Goal: Task Accomplishment & Management: Use online tool/utility

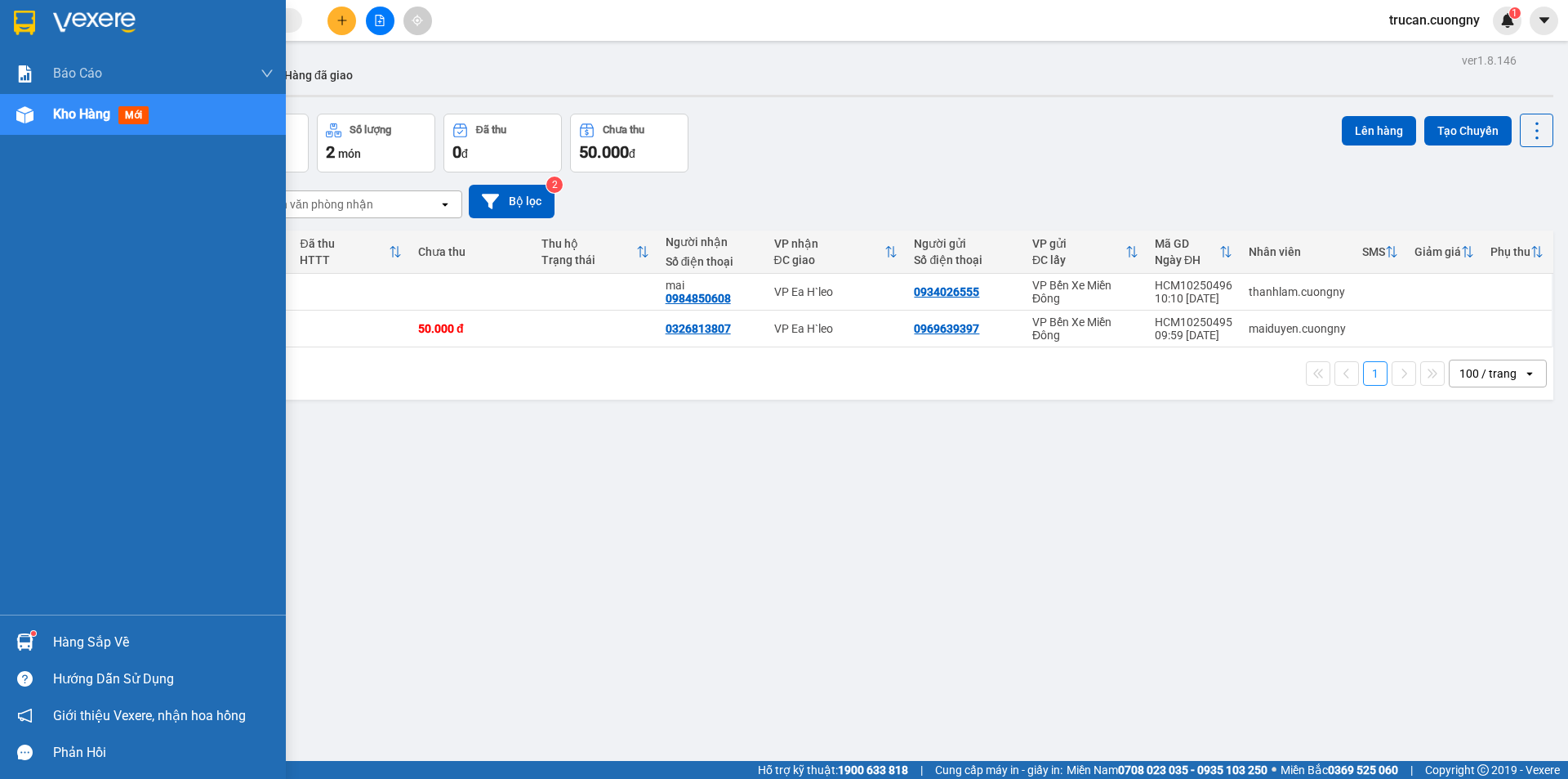
click at [41, 22] on div at bounding box center [143, 26] width 286 height 53
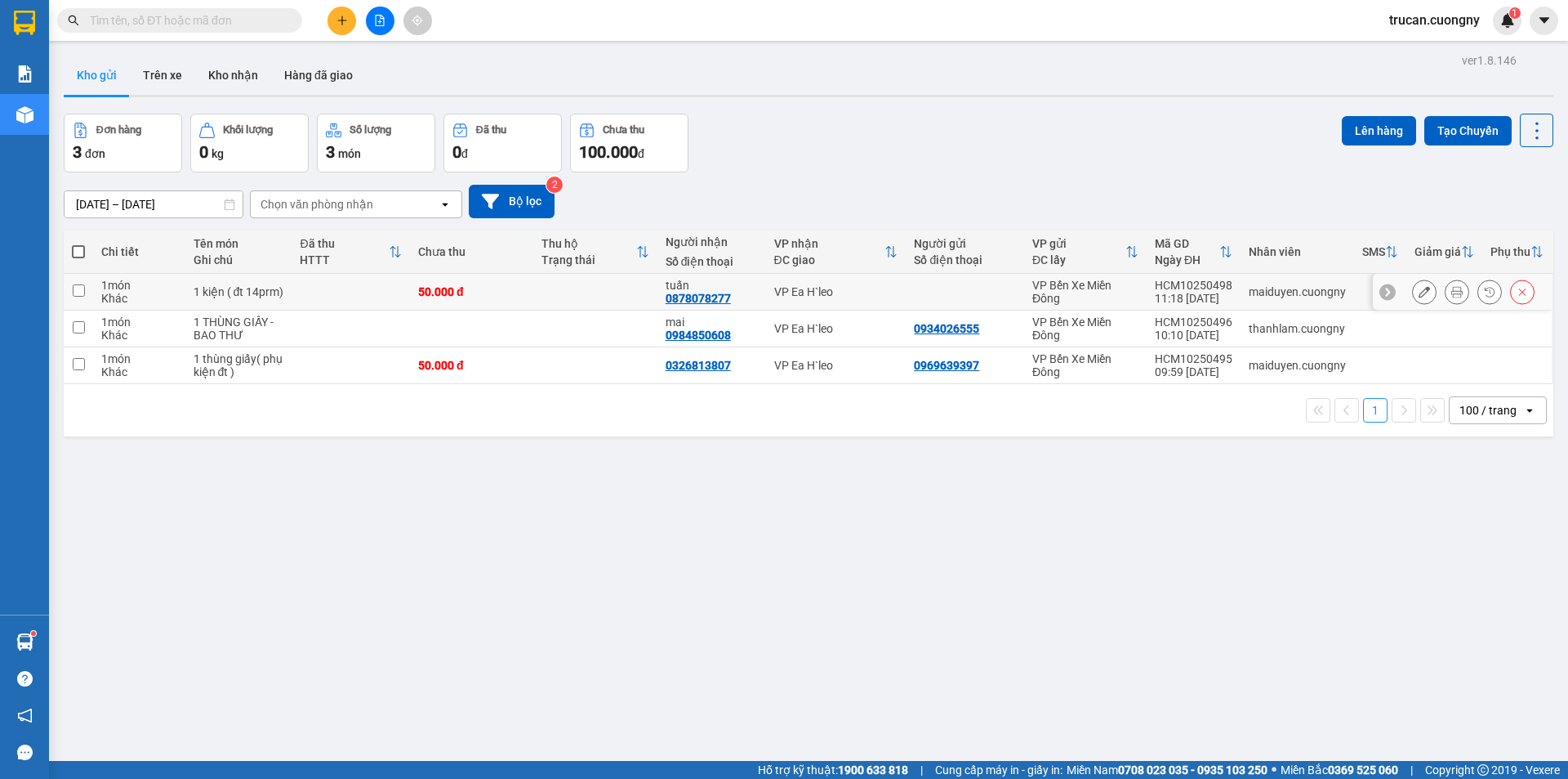
click at [1445, 299] on div at bounding box center [1456, 291] width 24 height 24
click at [1446, 300] on button at bounding box center [1456, 292] width 23 height 29
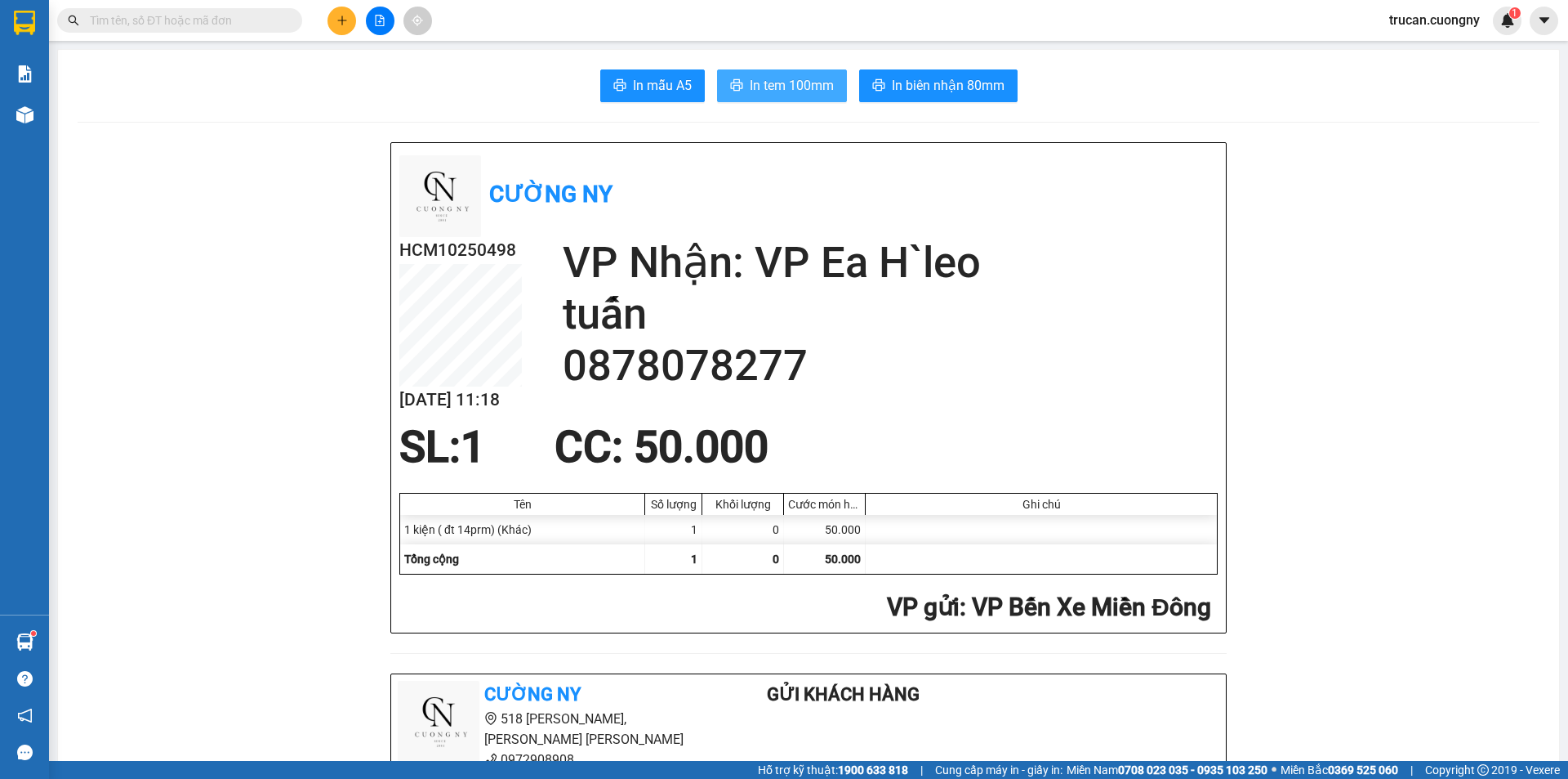
click at [836, 80] on button "In tem 100mm" at bounding box center [782, 86] width 130 height 32
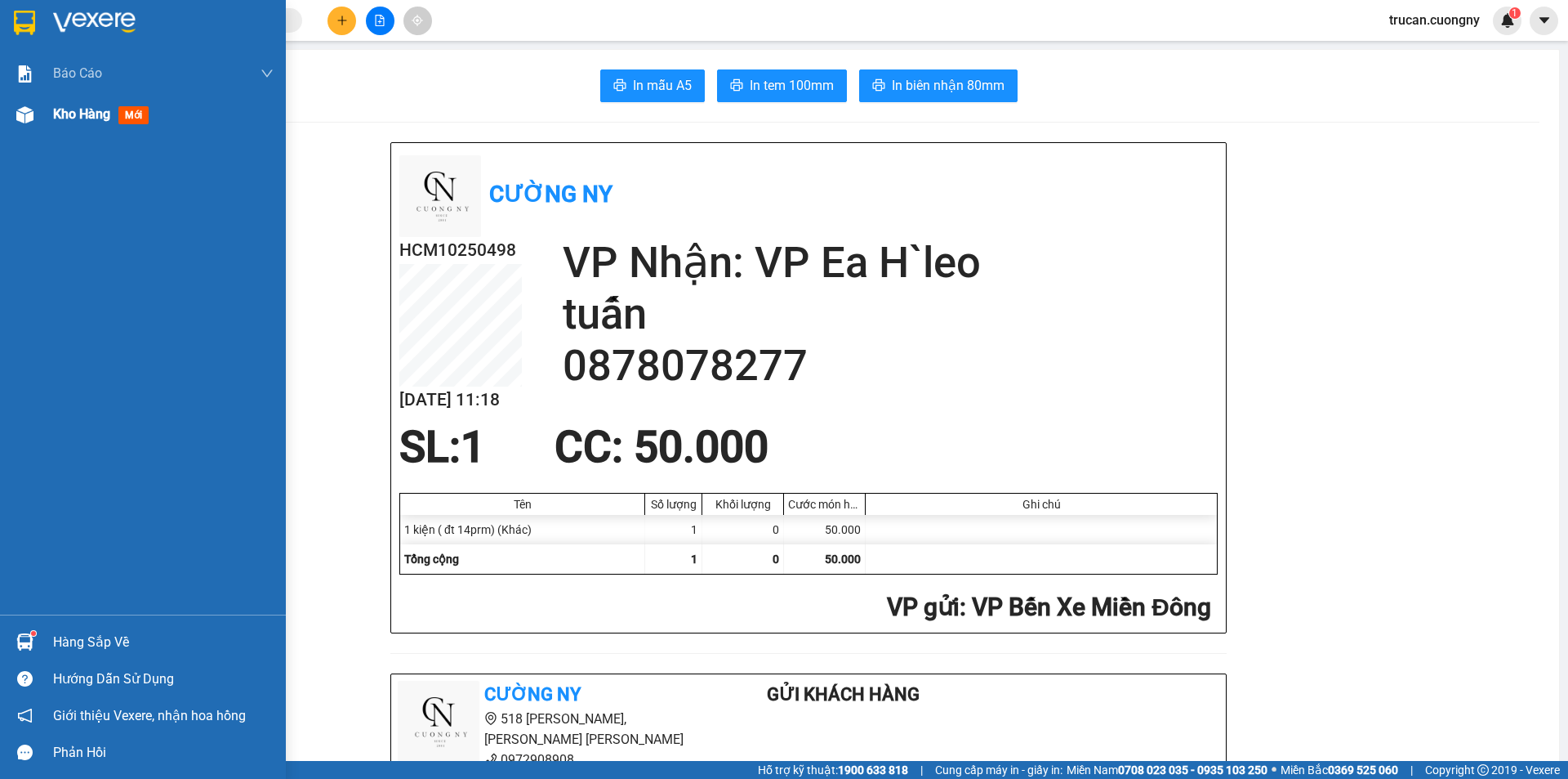
click at [81, 112] on span "Kho hàng" at bounding box center [82, 113] width 58 height 15
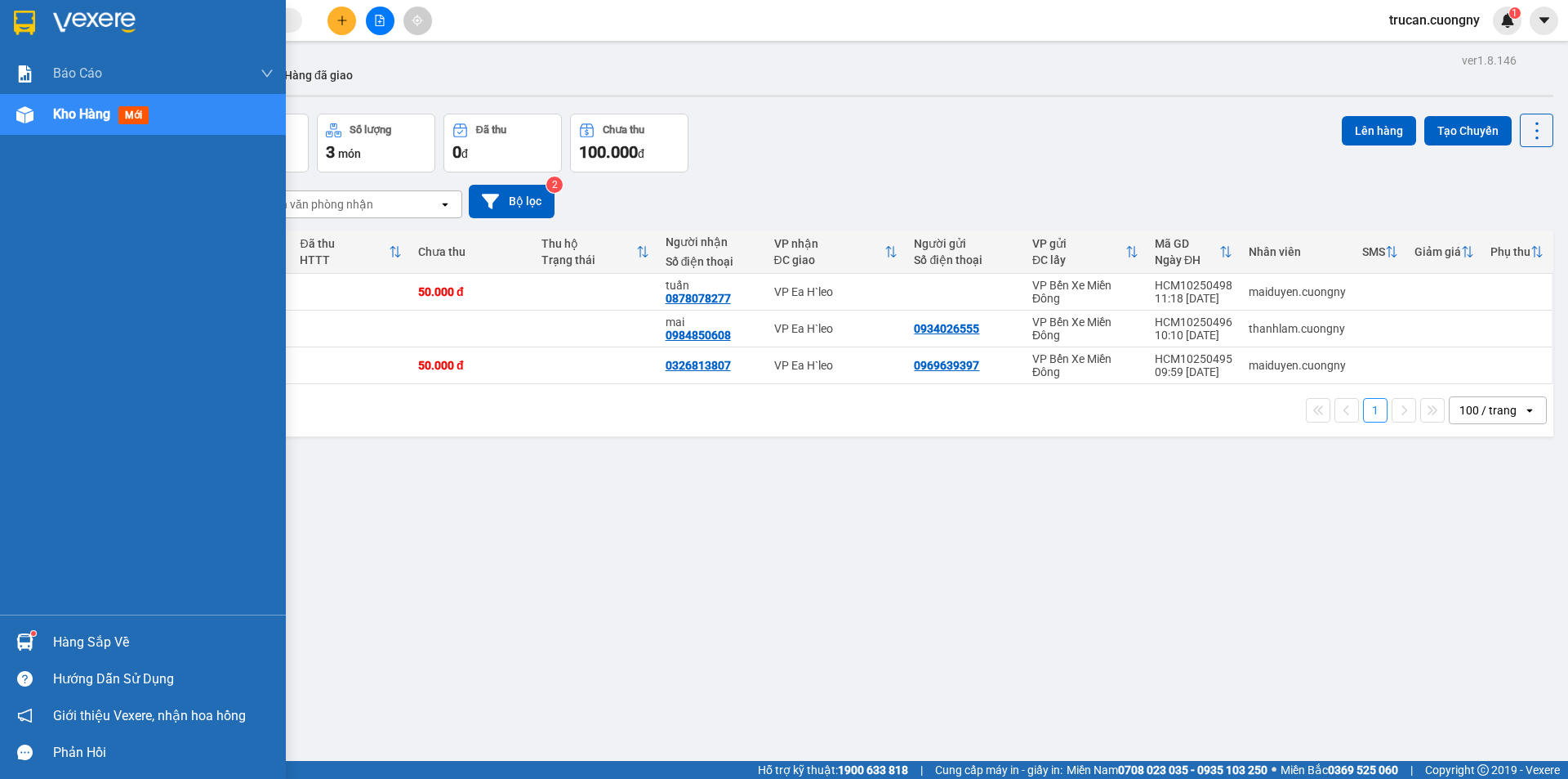
click at [31, 9] on div at bounding box center [25, 23] width 29 height 29
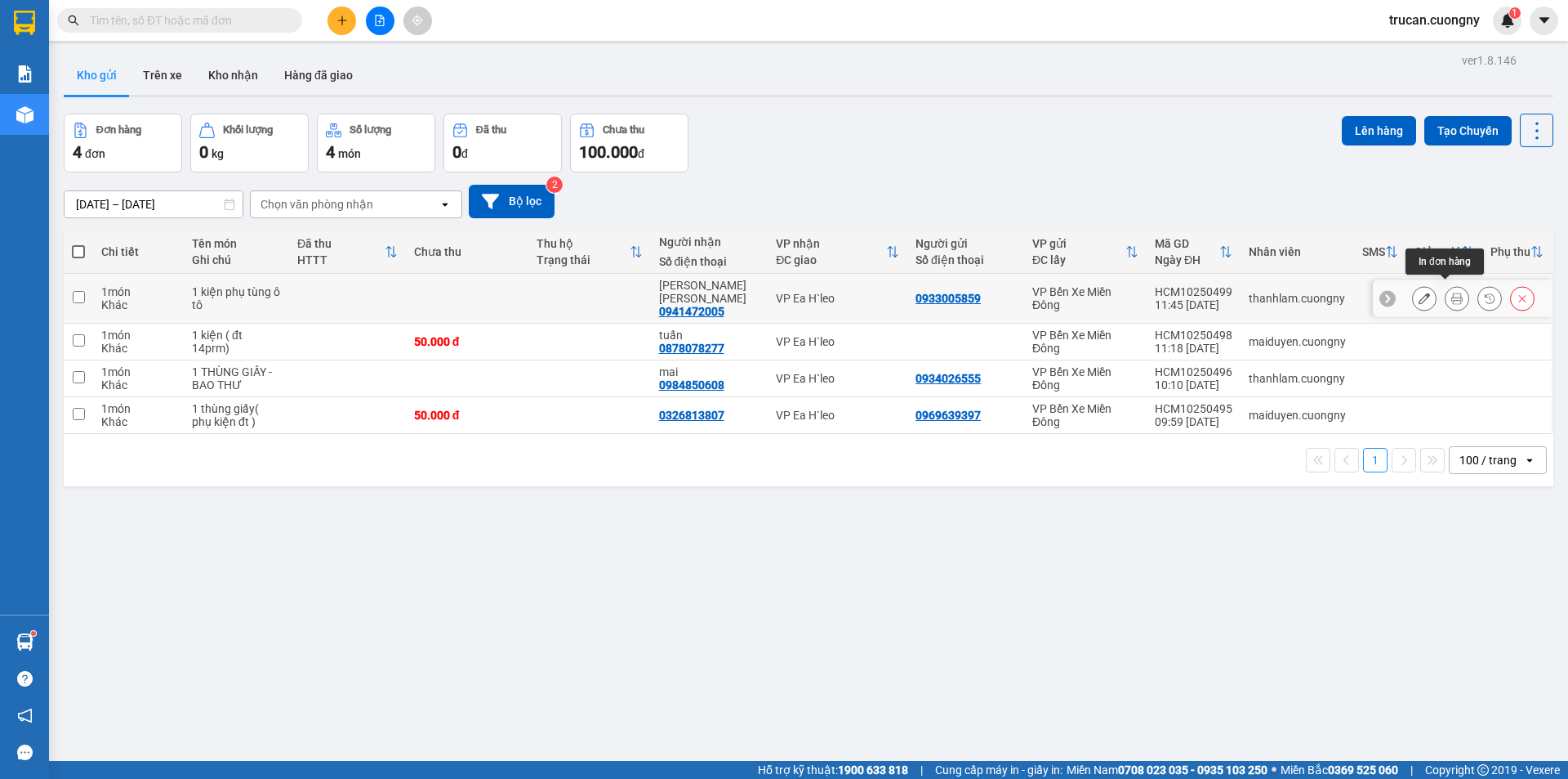
click at [1446, 293] on button at bounding box center [1456, 299] width 23 height 29
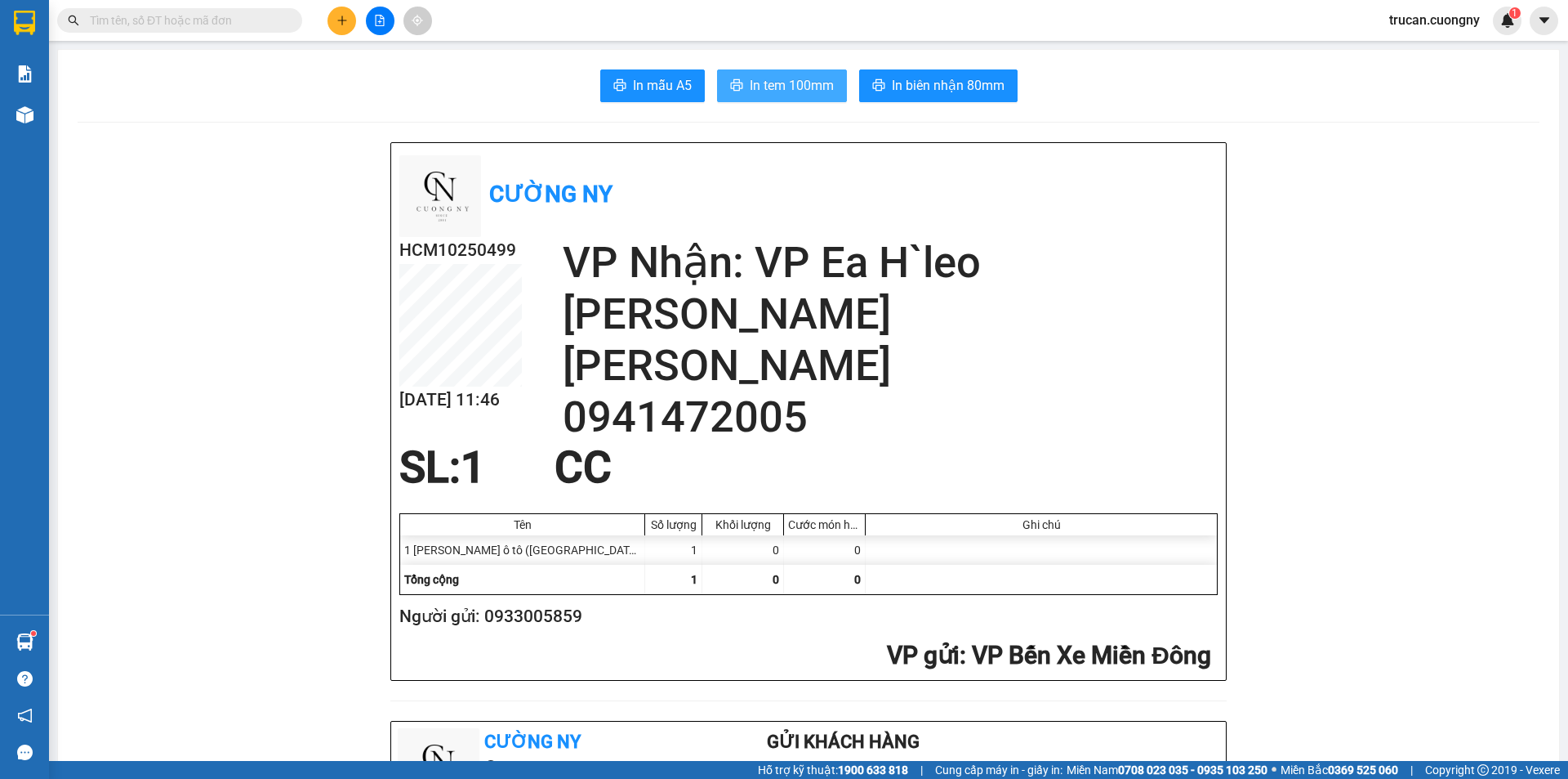
click at [762, 81] on span "In tem 100mm" at bounding box center [791, 85] width 84 height 21
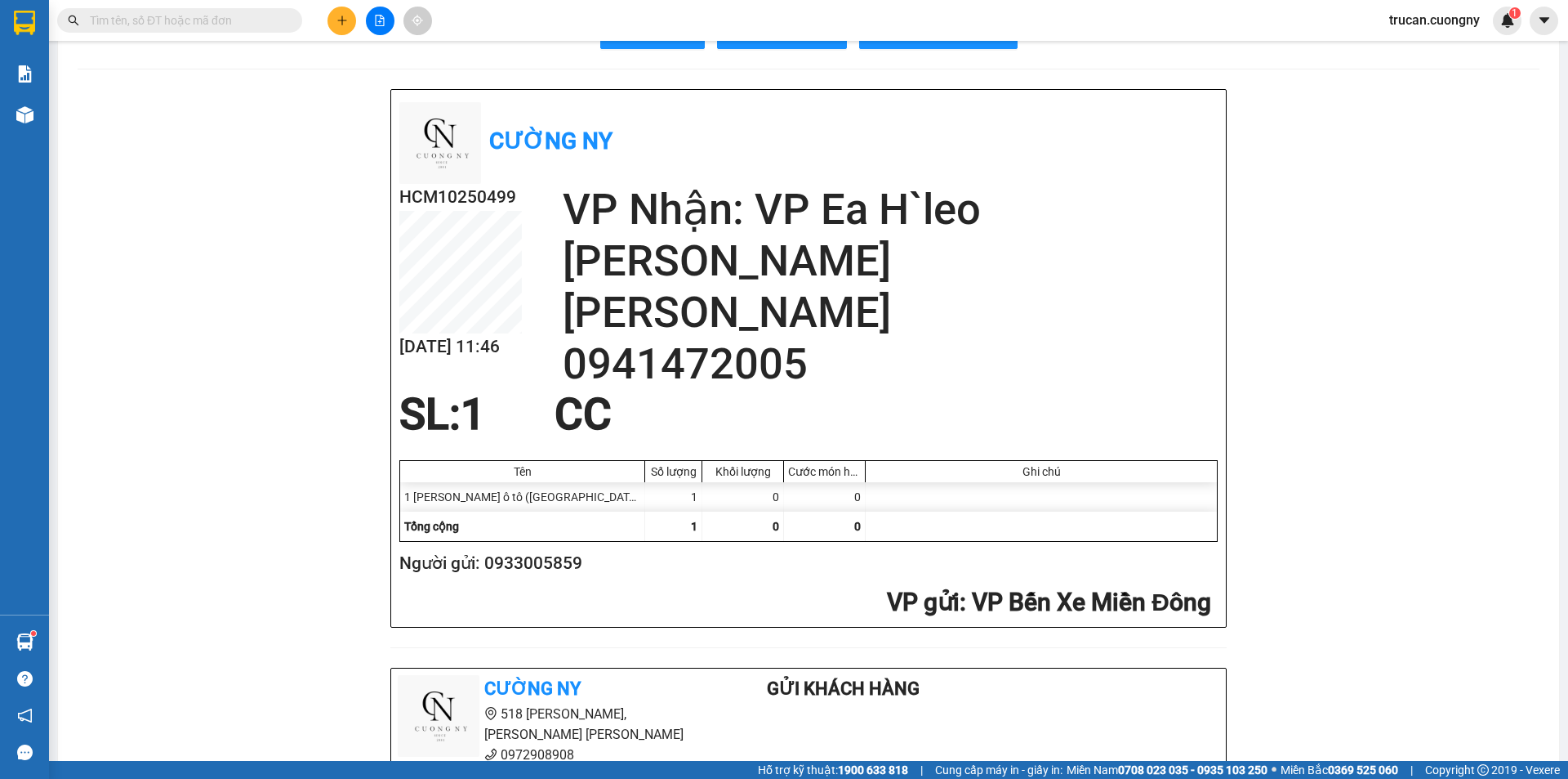
scroll to position [82, 0]
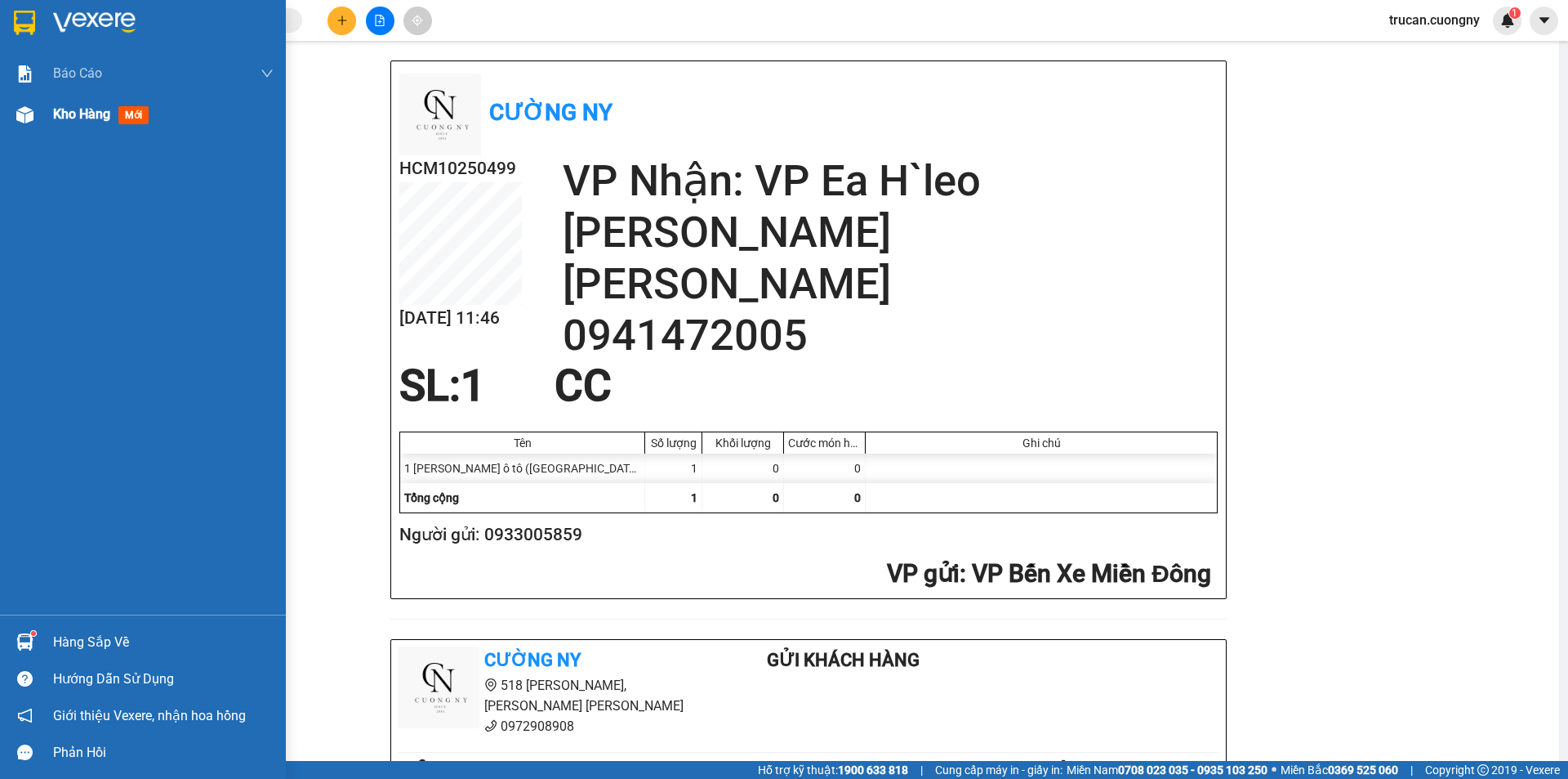
click at [61, 117] on span "Kho hàng" at bounding box center [82, 113] width 58 height 15
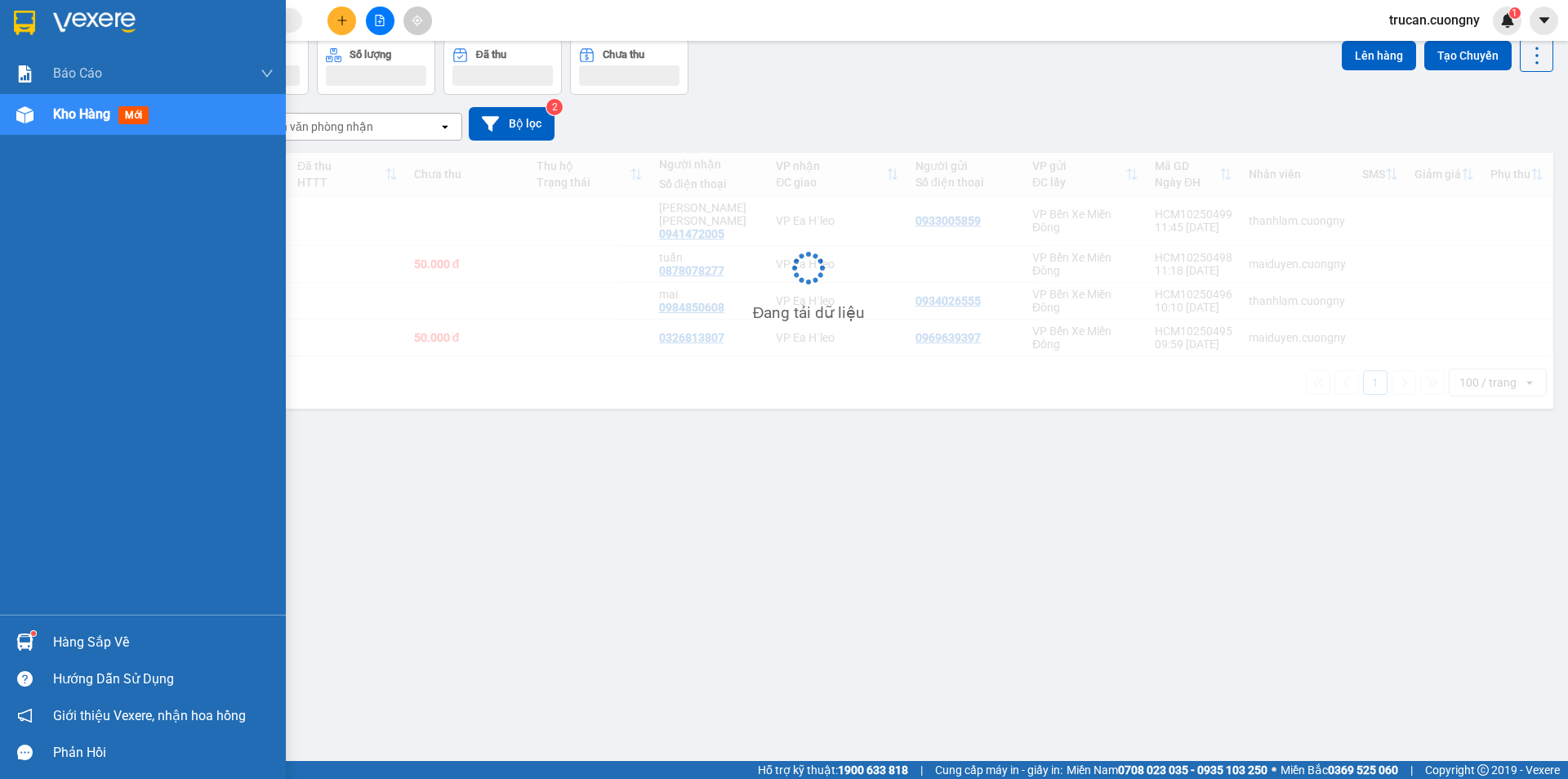
scroll to position [75, 0]
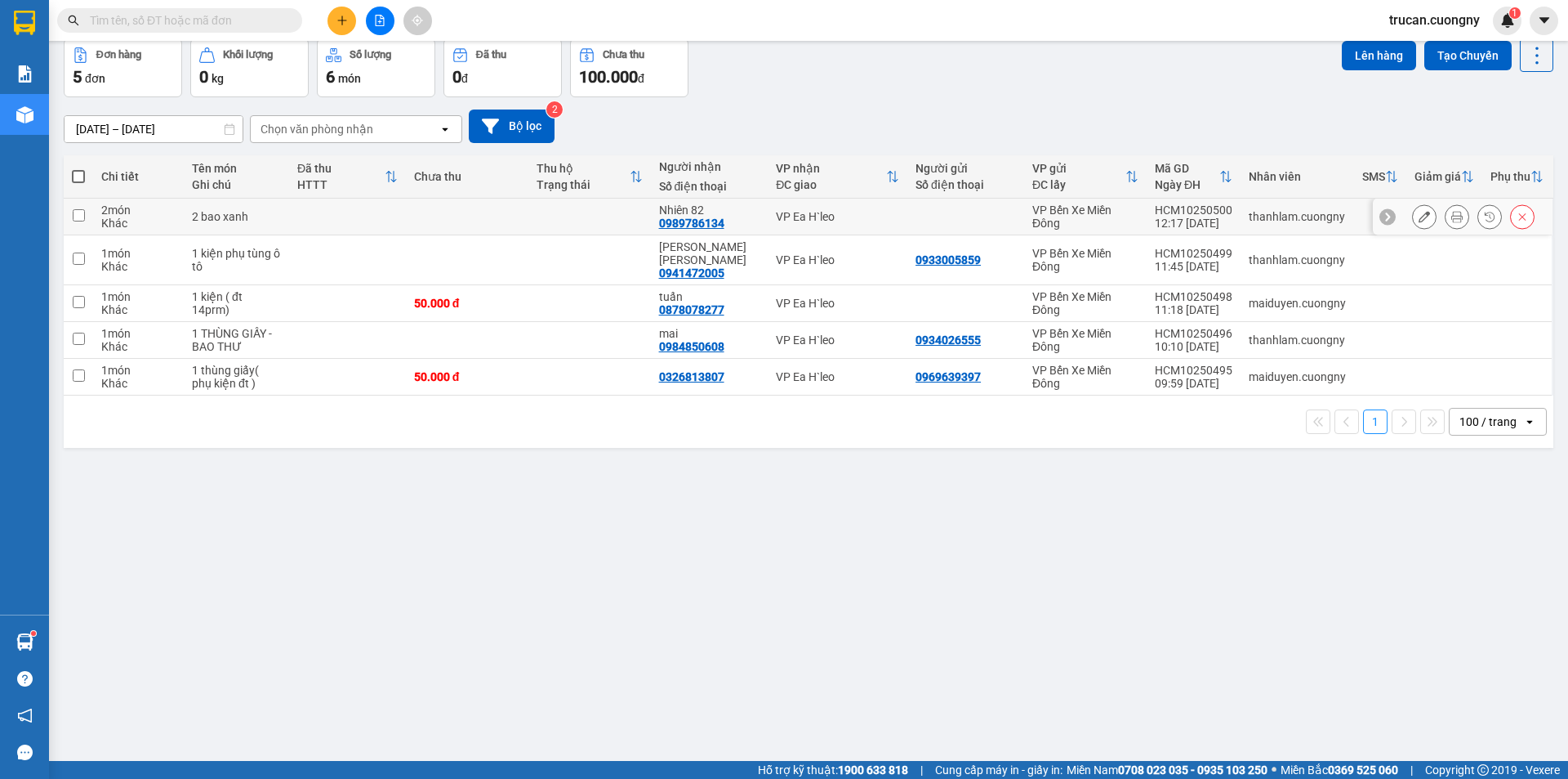
click at [1419, 215] on icon at bounding box center [1424, 216] width 12 height 12
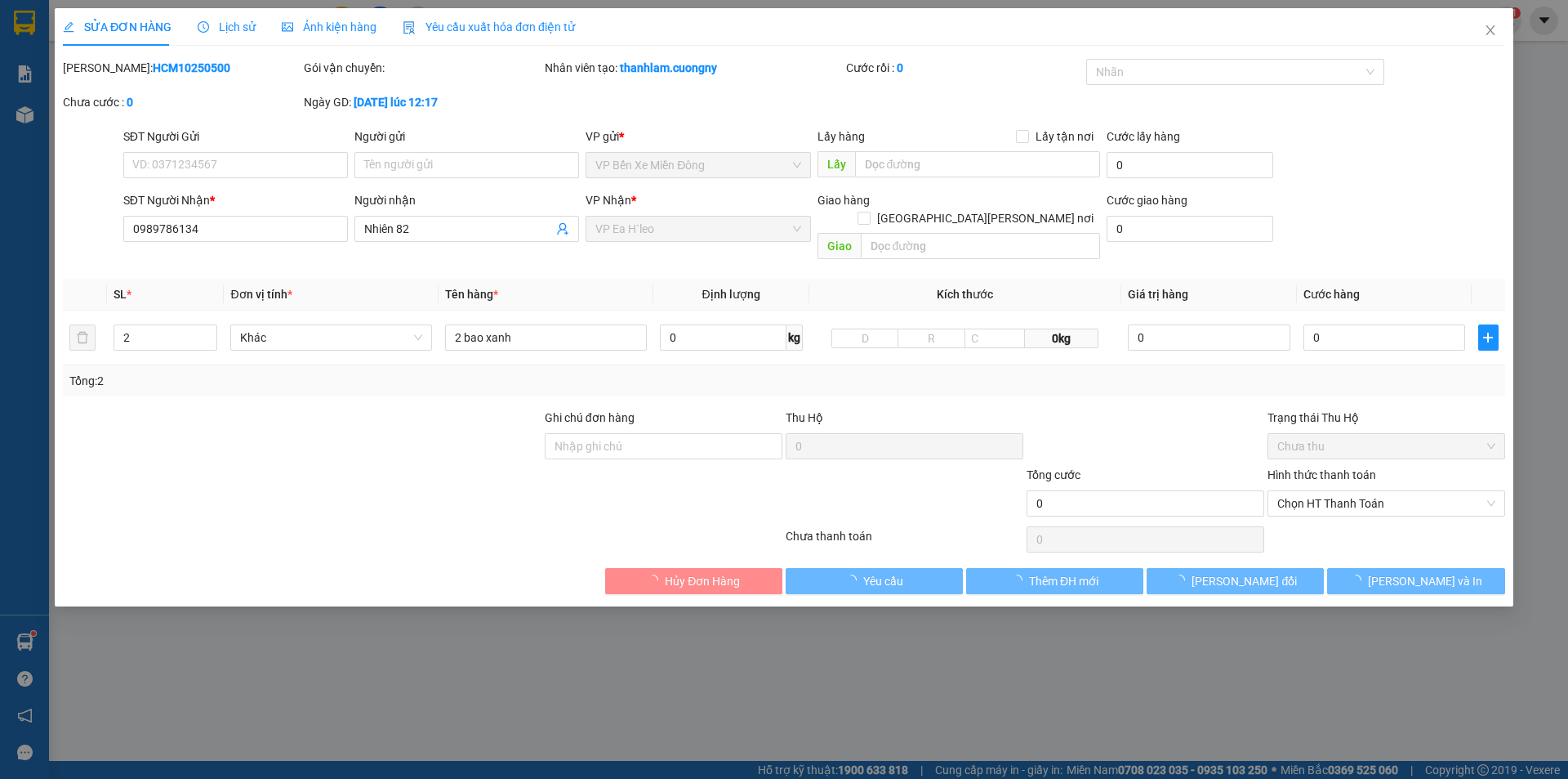
type input "0989786134"
type input "Nhiên 82"
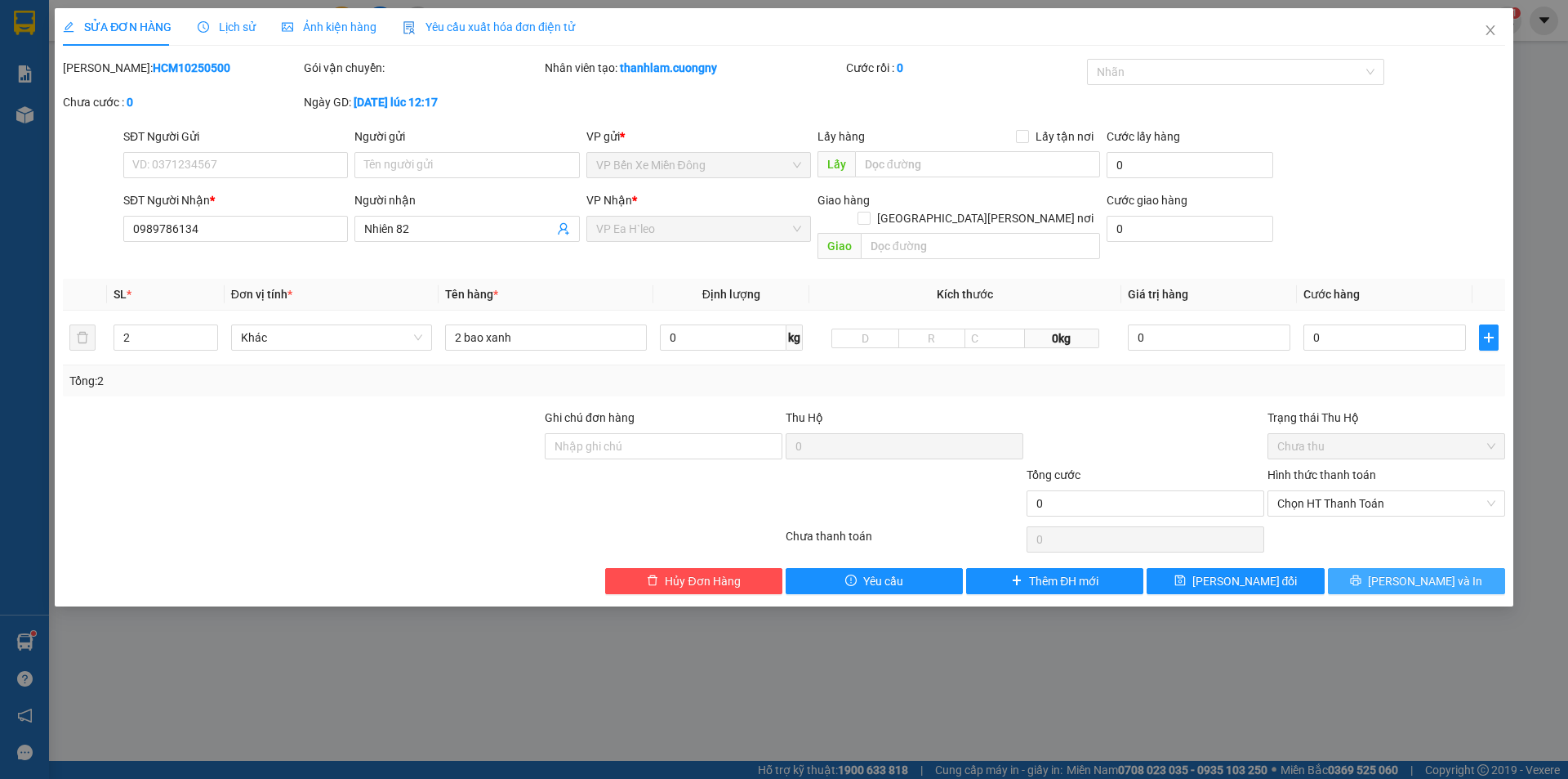
click at [1398, 568] on button "Lưu và In" at bounding box center [1416, 581] width 177 height 26
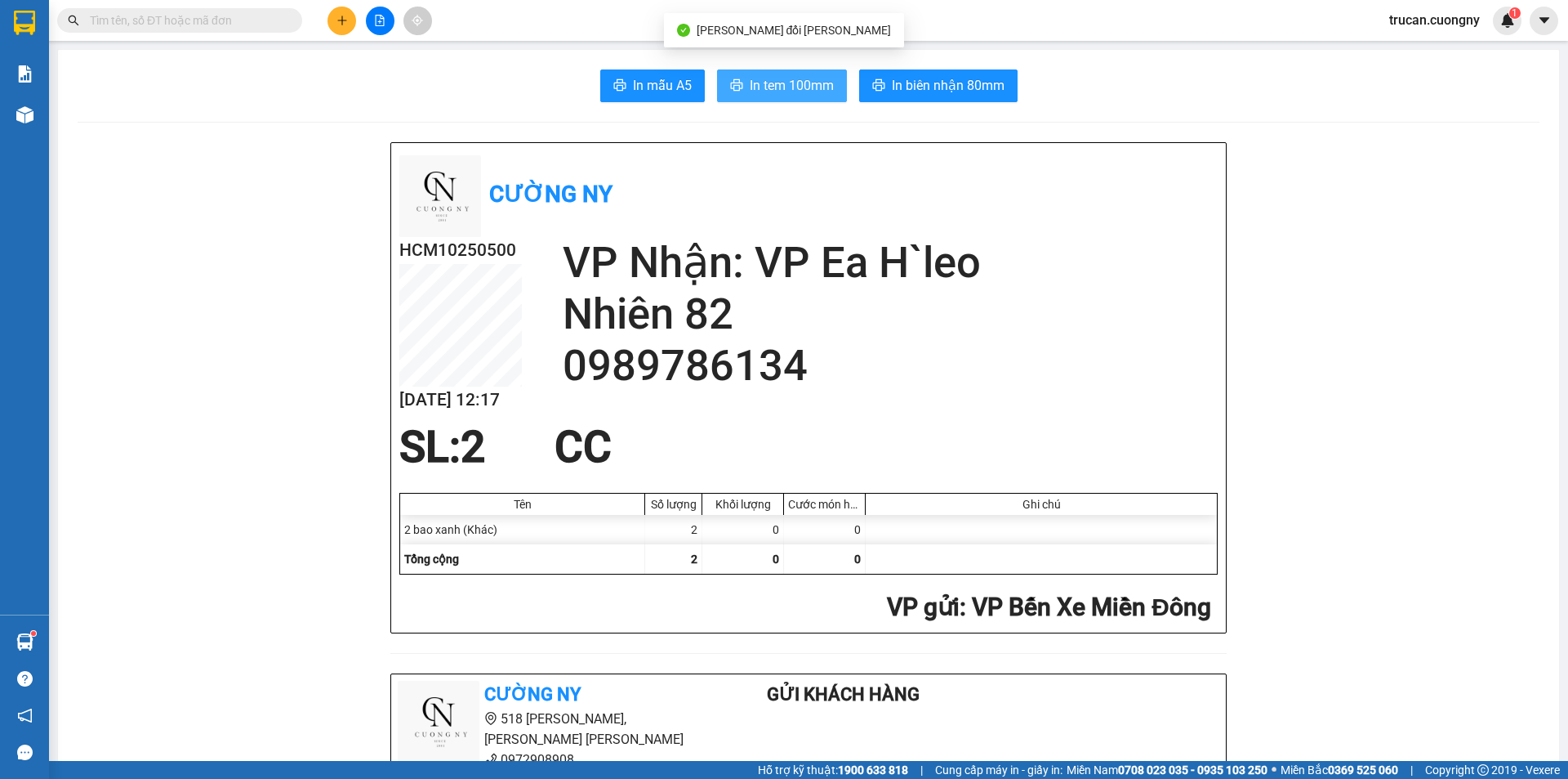
click at [765, 92] on span "In tem 100mm" at bounding box center [791, 85] width 84 height 21
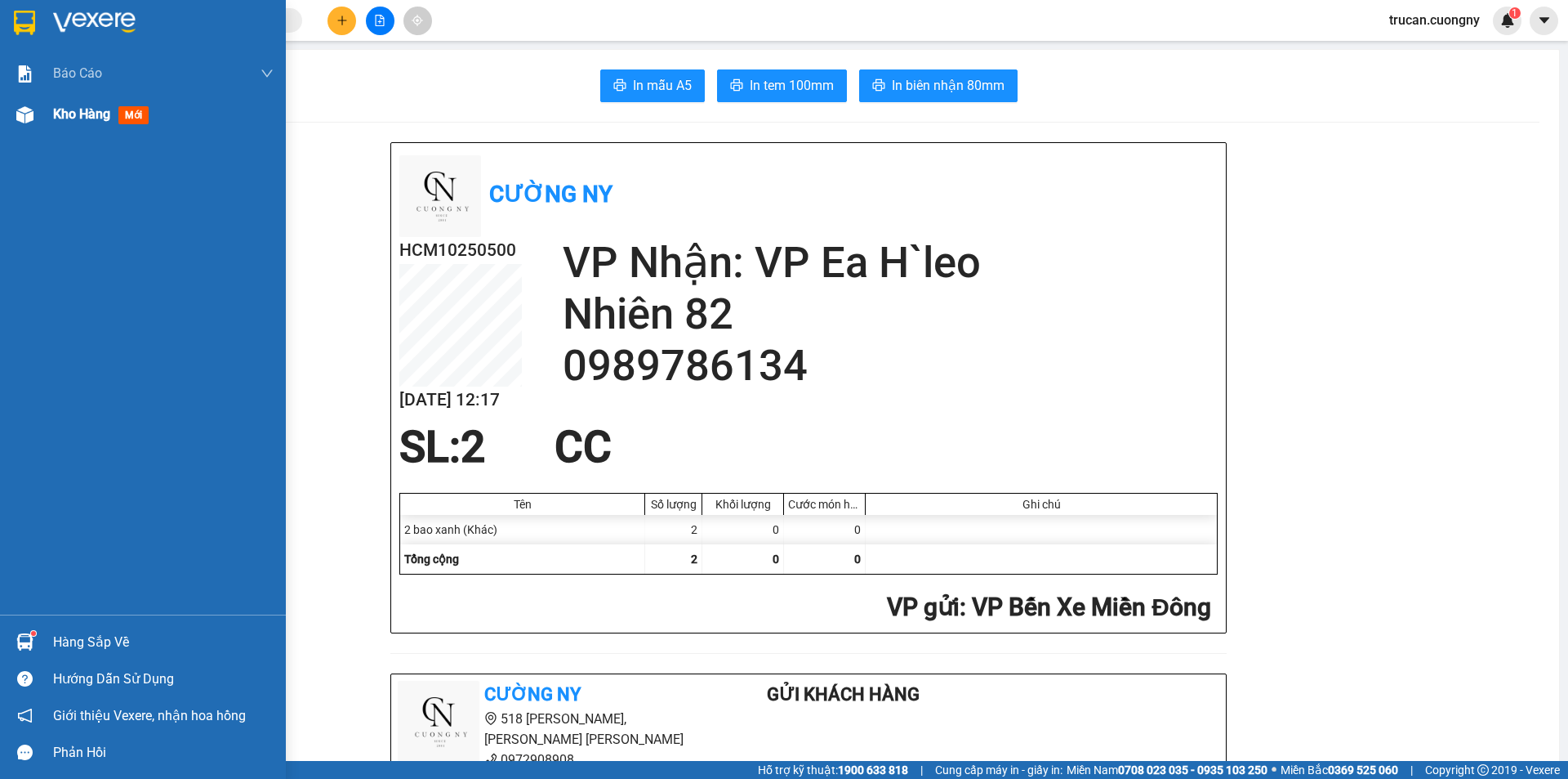
click at [44, 118] on div "Kho hàng mới" at bounding box center [143, 113] width 286 height 41
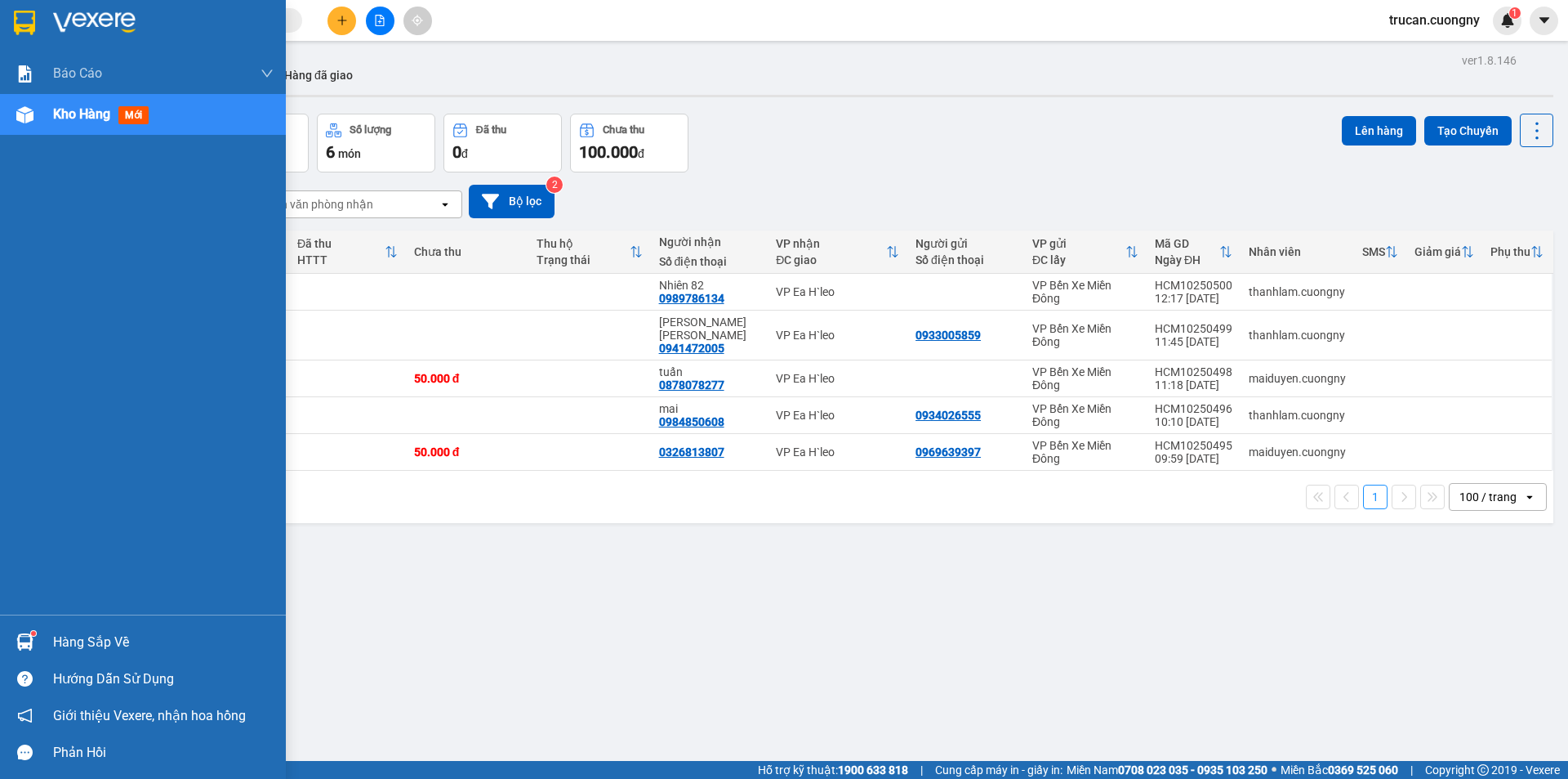
click at [79, 124] on div "Kho hàng mới" at bounding box center [104, 113] width 102 height 21
click at [101, 110] on span "Kho hàng" at bounding box center [82, 113] width 58 height 15
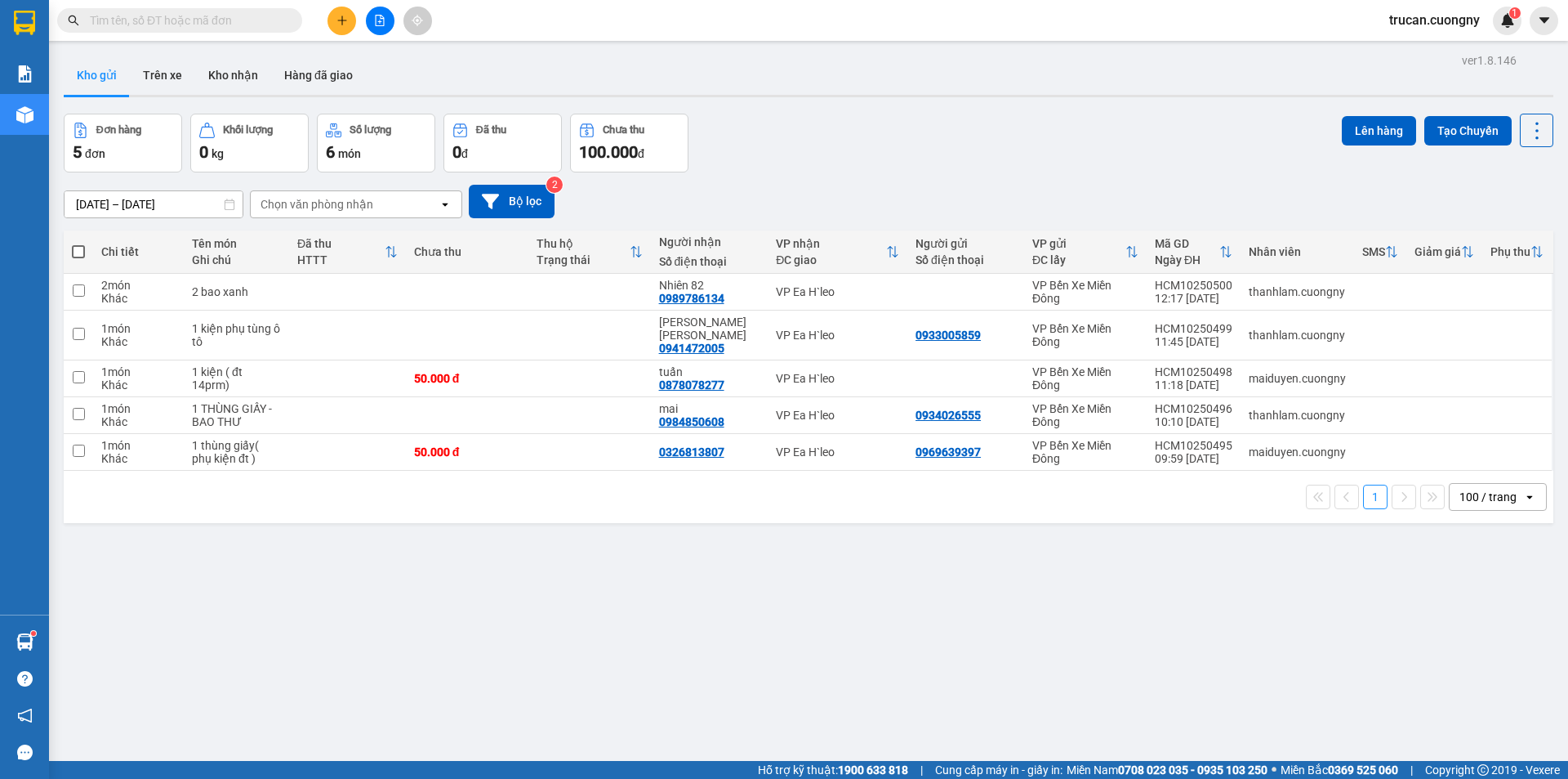
click at [214, 15] on input "text" at bounding box center [186, 21] width 193 height 18
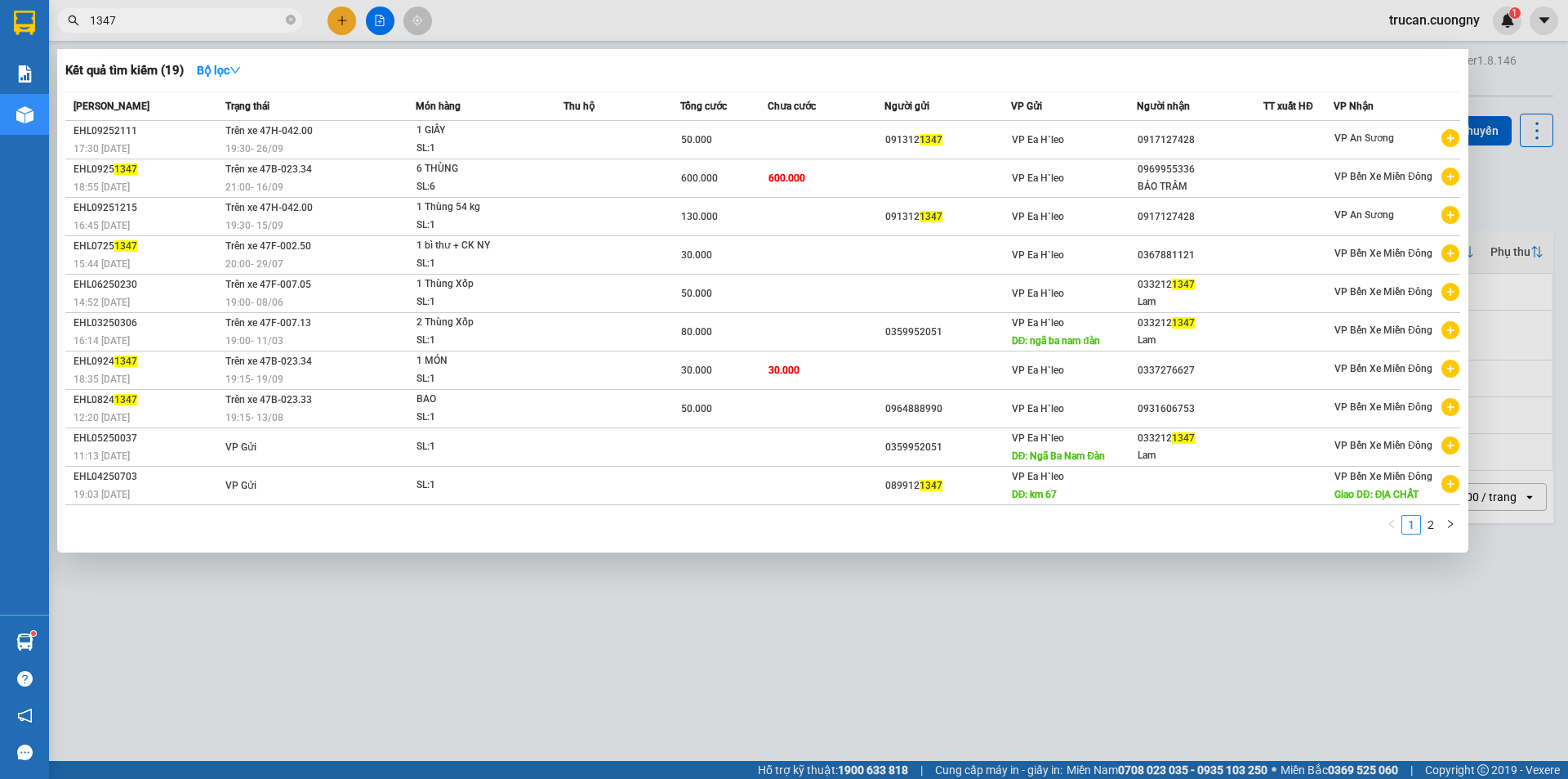
type input "1347"
click at [691, 589] on div at bounding box center [784, 389] width 1568 height 779
click at [216, 24] on input "1347" at bounding box center [186, 21] width 193 height 18
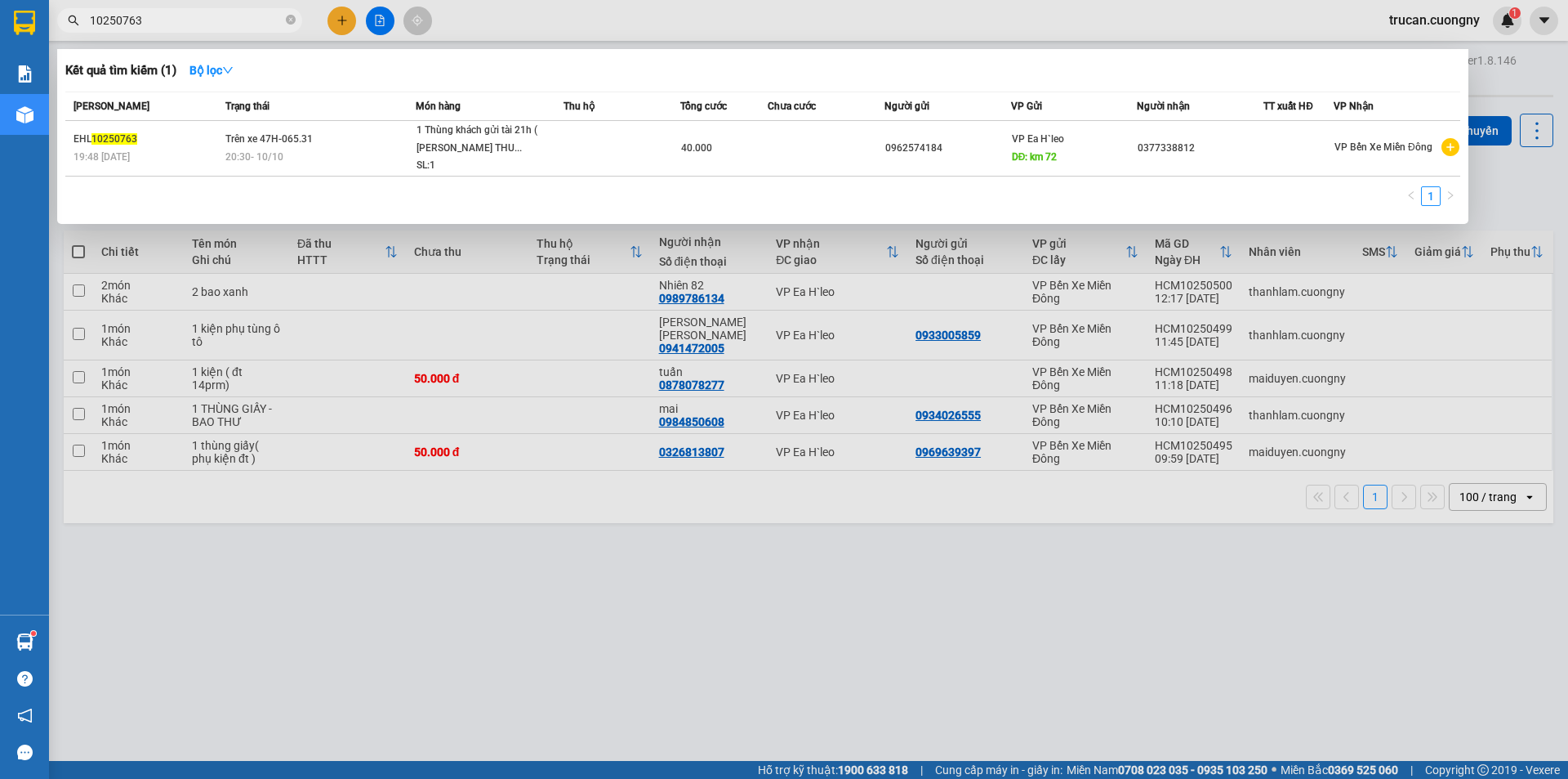
type input "10250763"
click at [819, 595] on div at bounding box center [784, 389] width 1568 height 779
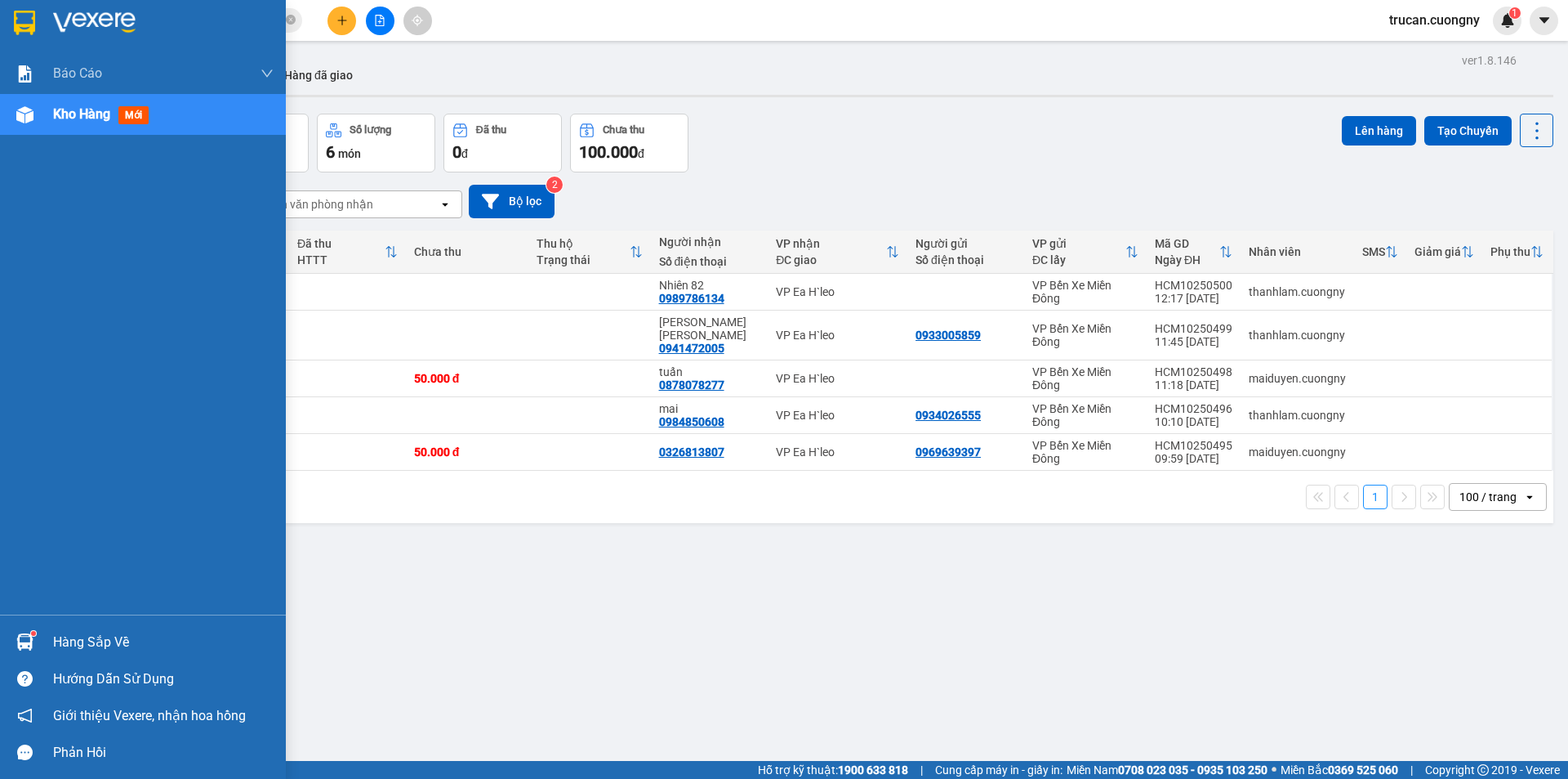
click at [106, 112] on span "Kho hàng" at bounding box center [82, 113] width 58 height 15
click at [75, 114] on span "Kho hàng" at bounding box center [82, 113] width 58 height 15
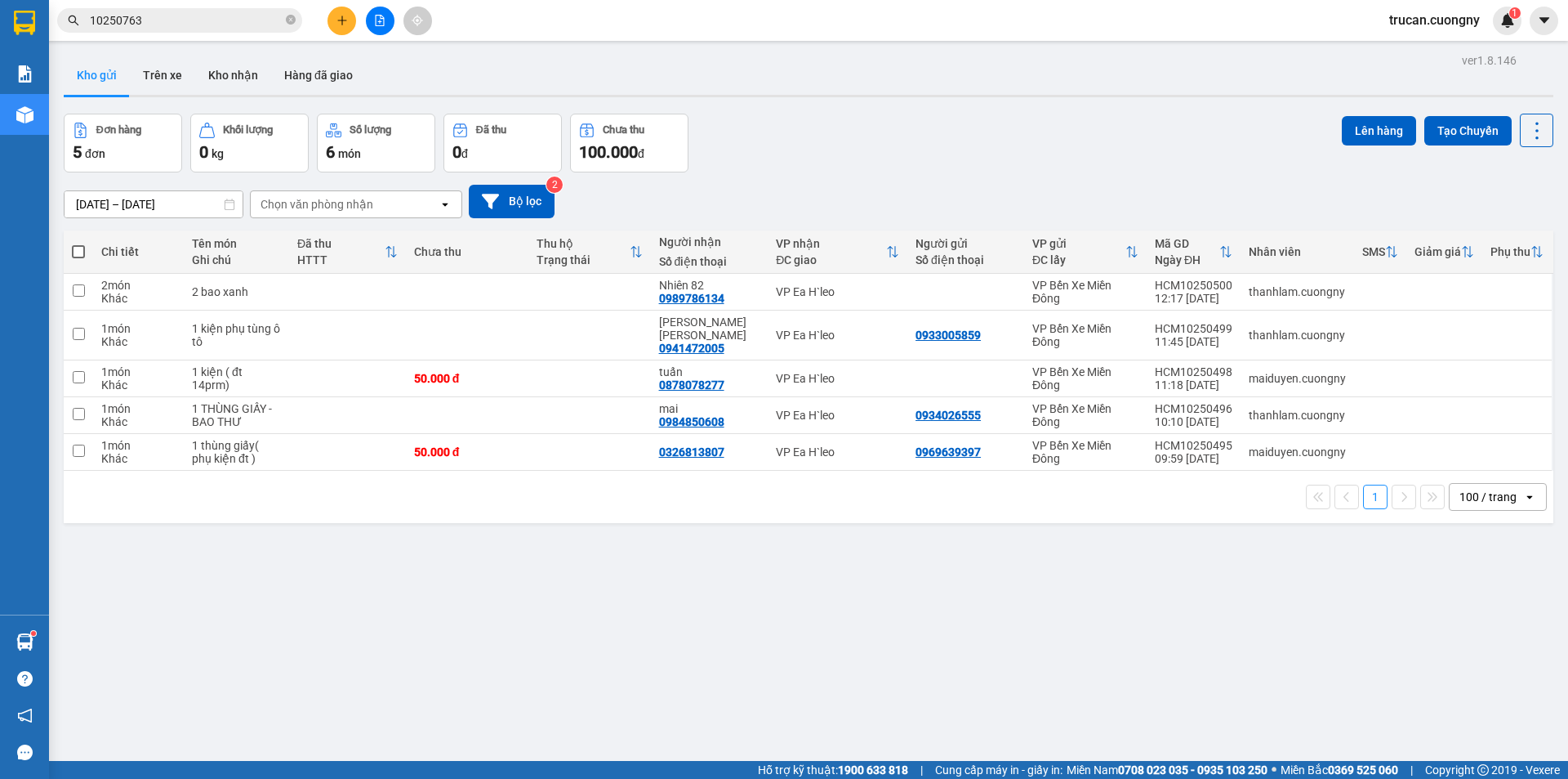
click at [457, 585] on div "ver 1.8.146 Kho gửi Trên xe Kho nhận Hàng đã giao Đơn hàng 5 đơn Khối lượng 0 k…" at bounding box center [808, 438] width 1502 height 779
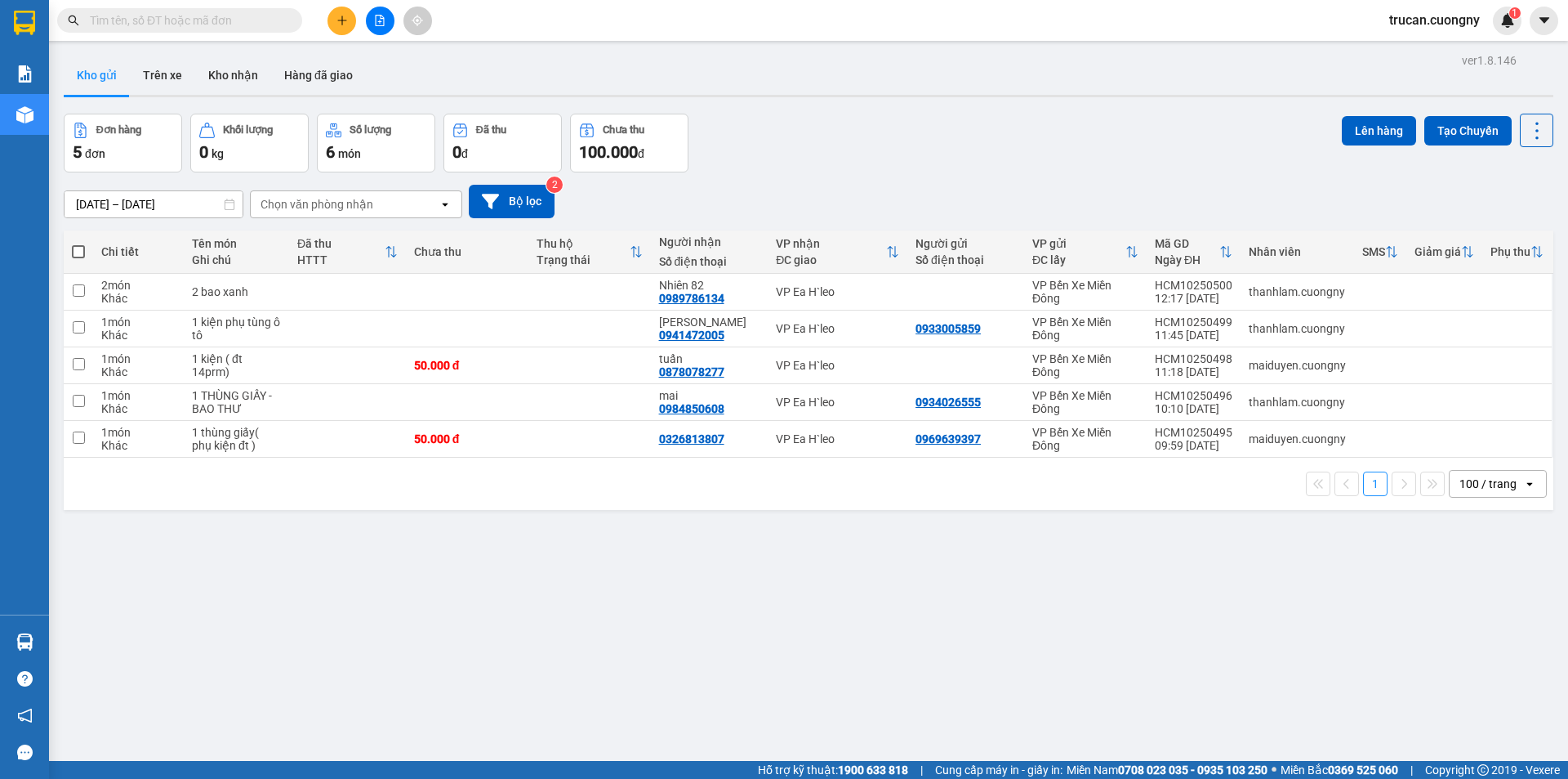
click at [386, 23] on button at bounding box center [380, 21] width 29 height 29
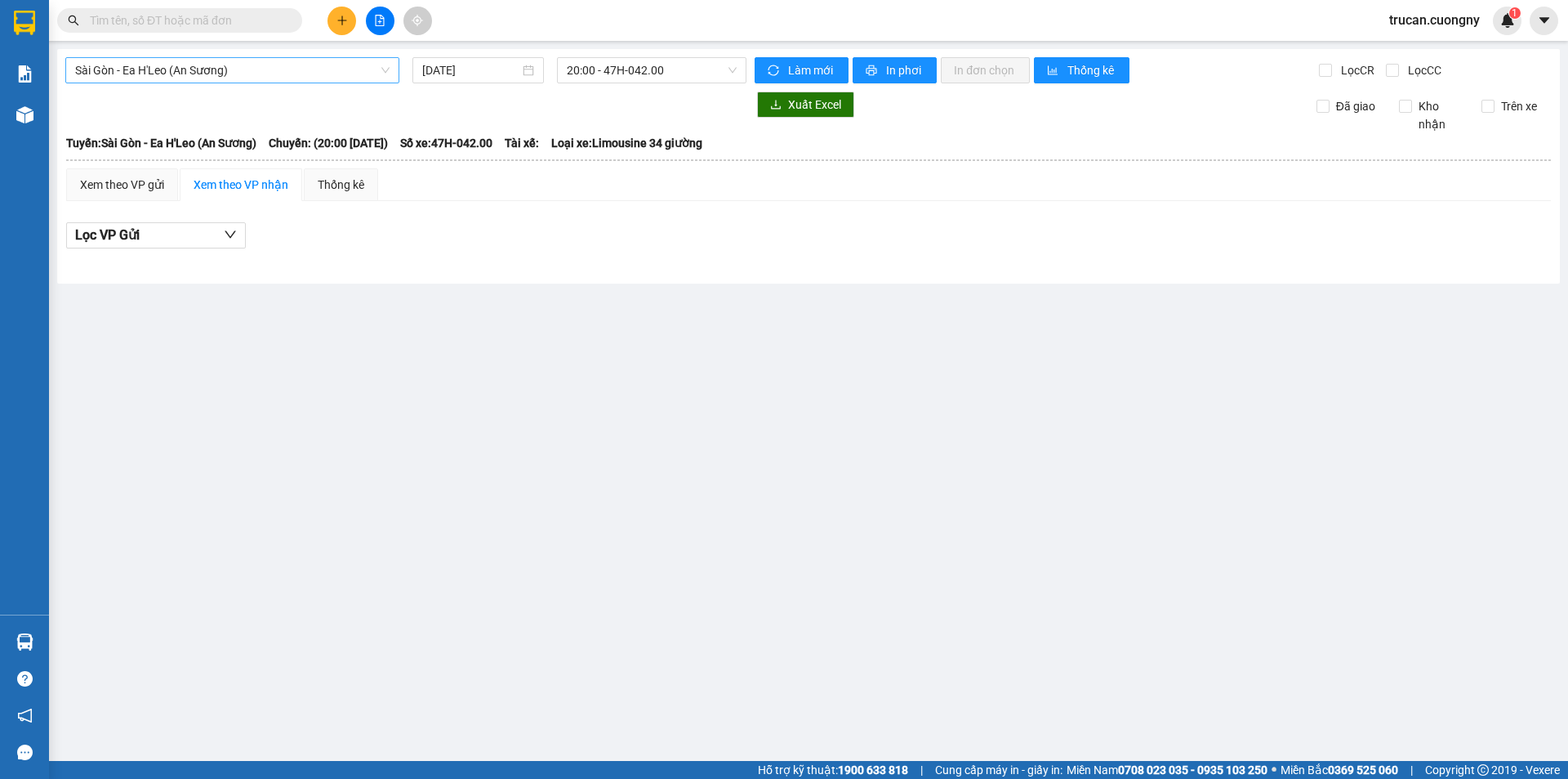
click at [158, 79] on span "Sài Gòn - Ea H'Leo (An Sương)" at bounding box center [231, 69] width 314 height 24
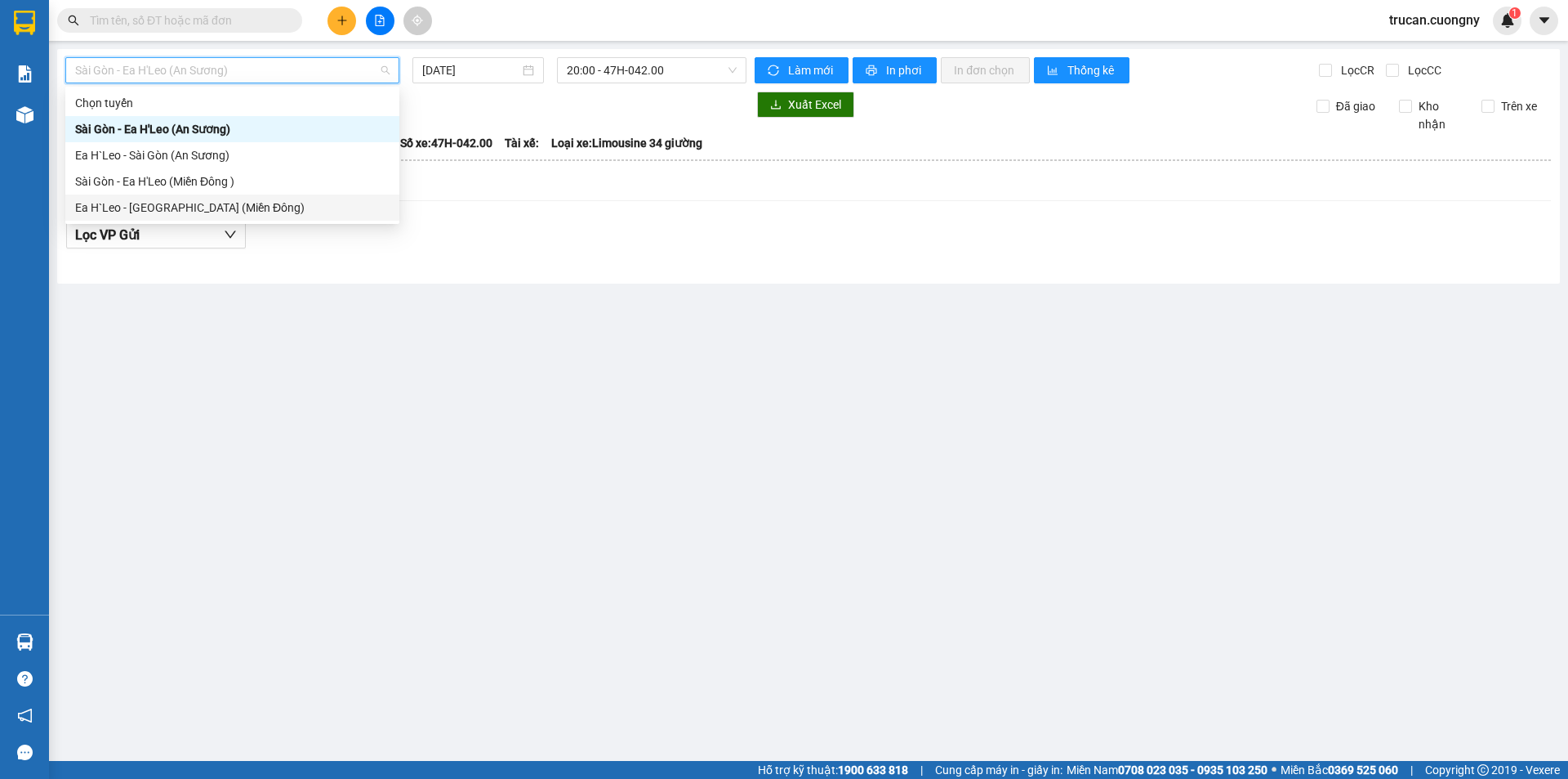
click at [158, 206] on div "Ea H`Leo - Sài Gòn (Miền Đông)" at bounding box center [231, 207] width 314 height 18
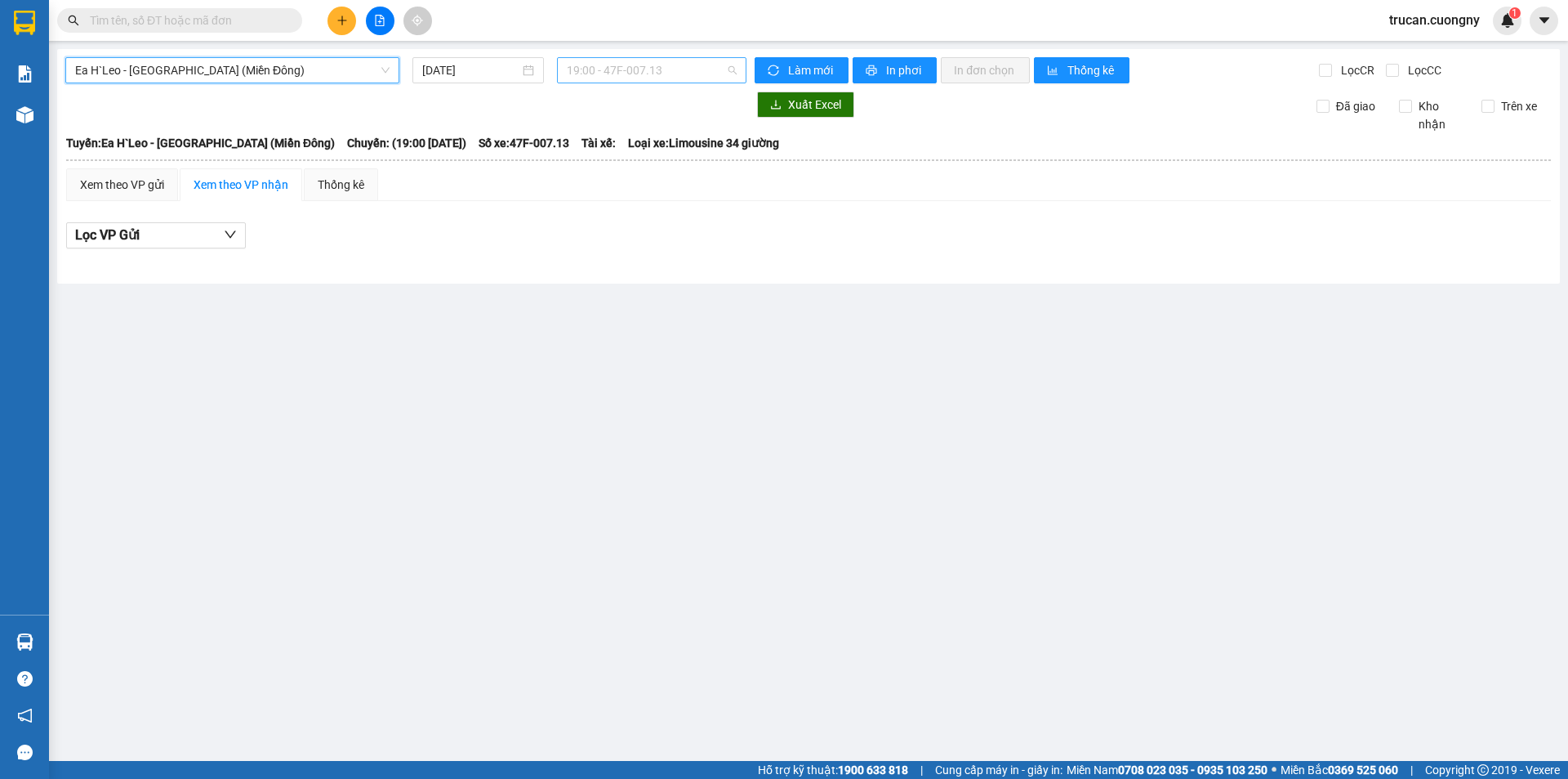
click at [606, 77] on span "19:00 - 47F-007.13" at bounding box center [652, 69] width 170 height 24
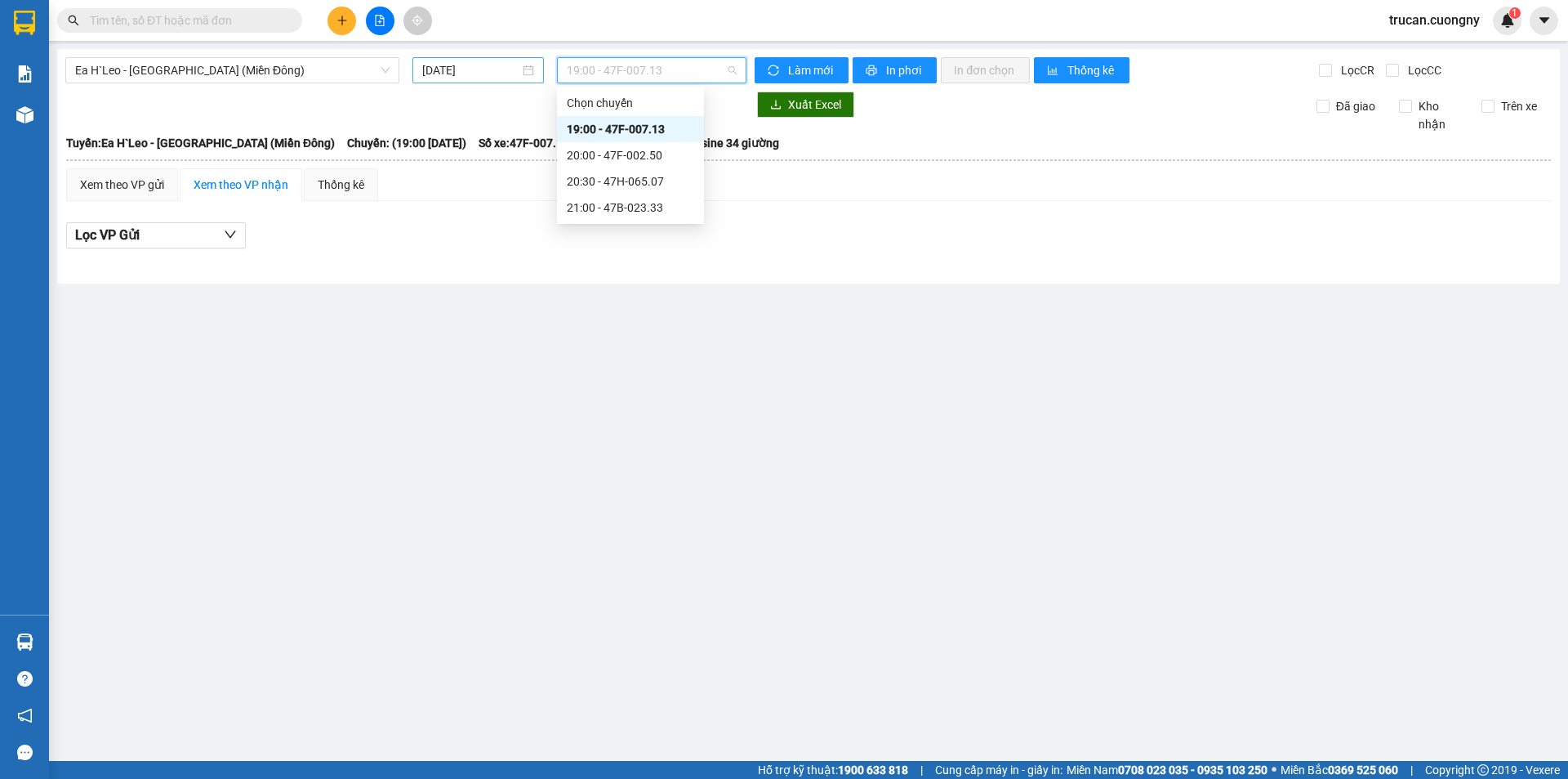
click at [431, 66] on input "[DATE]" at bounding box center [471, 70] width 97 height 18
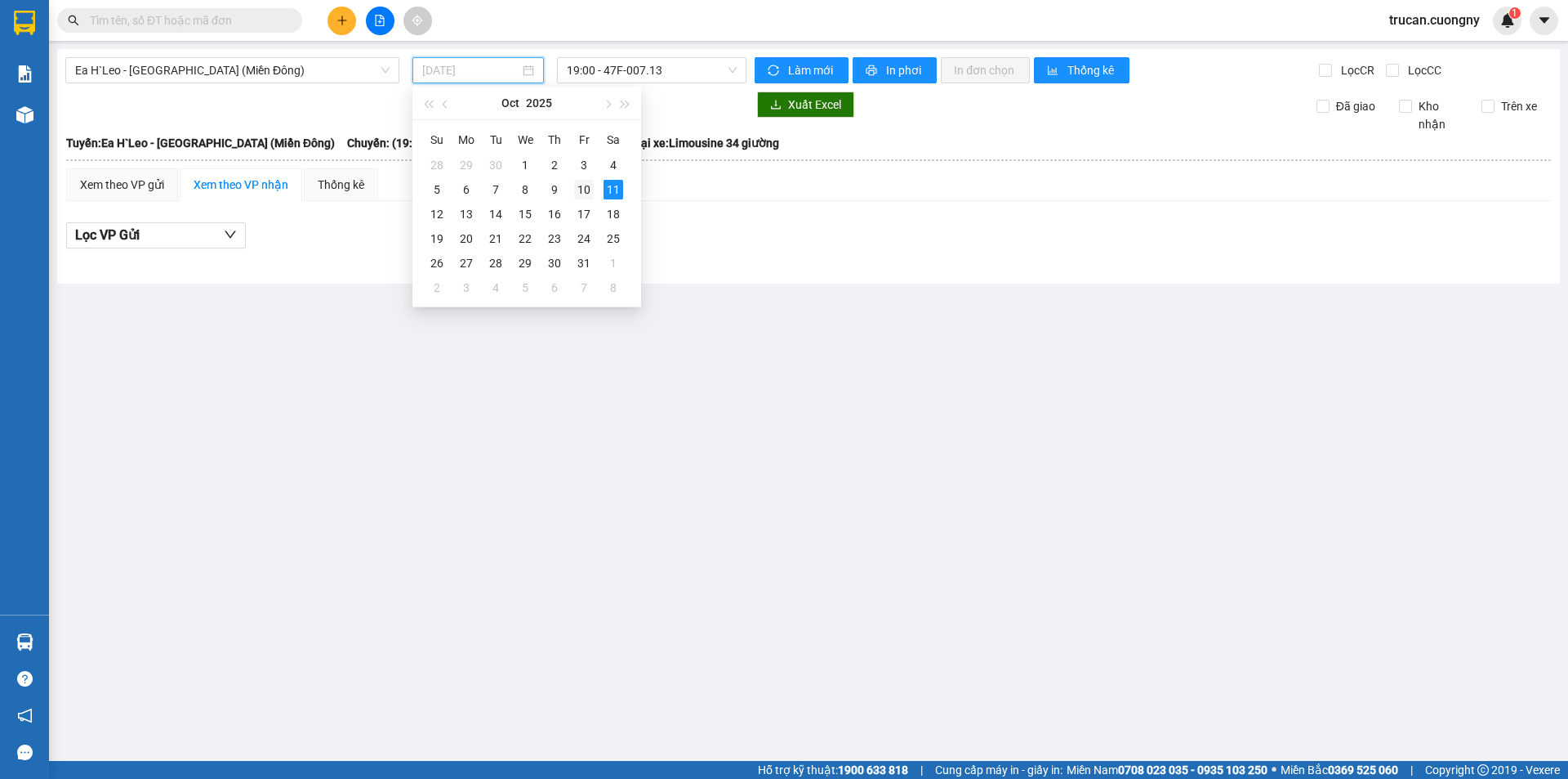
click at [577, 188] on div "10" at bounding box center [584, 190] width 20 height 20
type input "10/10/2025"
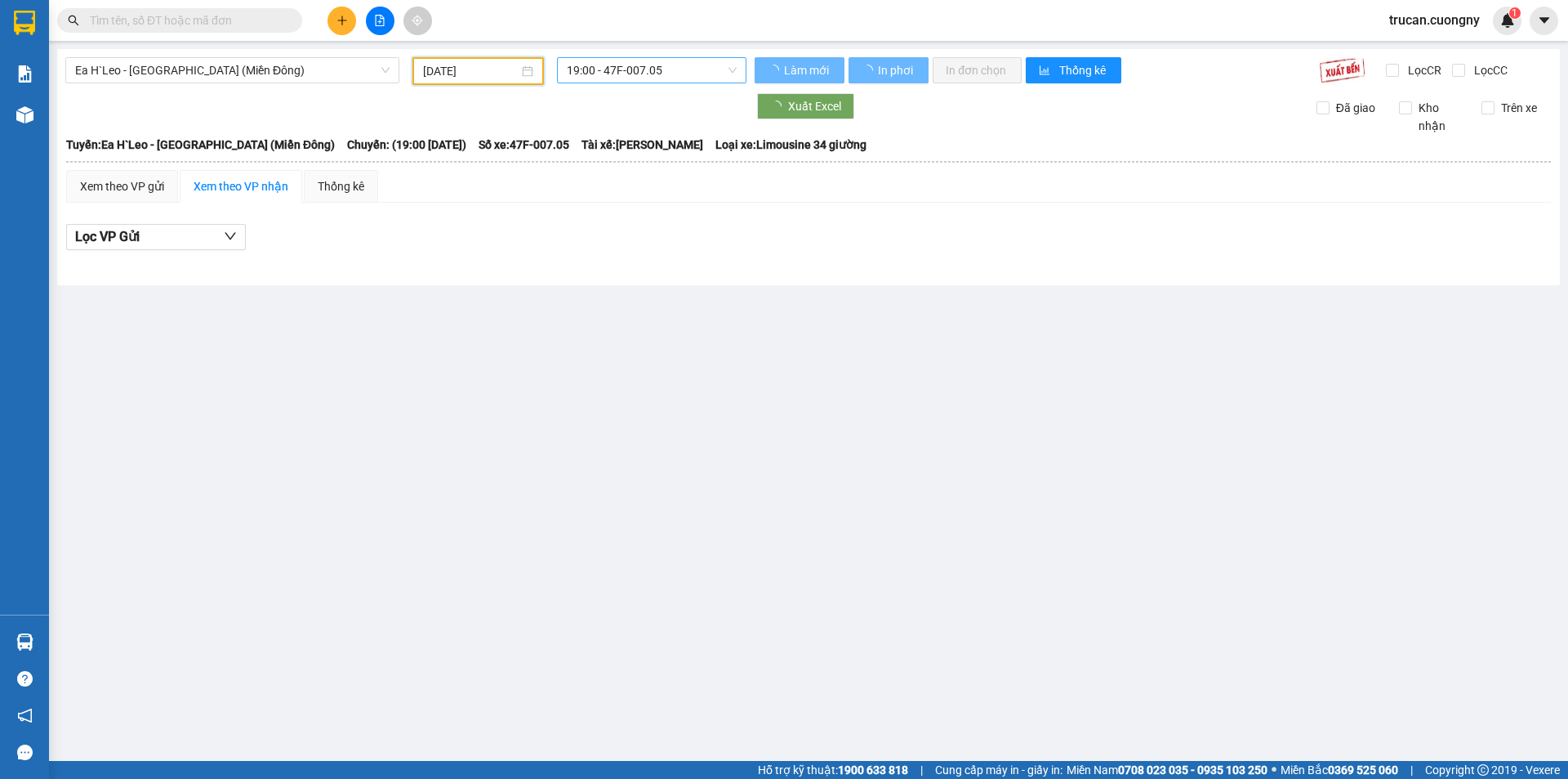
click at [656, 74] on span "19:00 - 47F-007.05" at bounding box center [652, 69] width 170 height 24
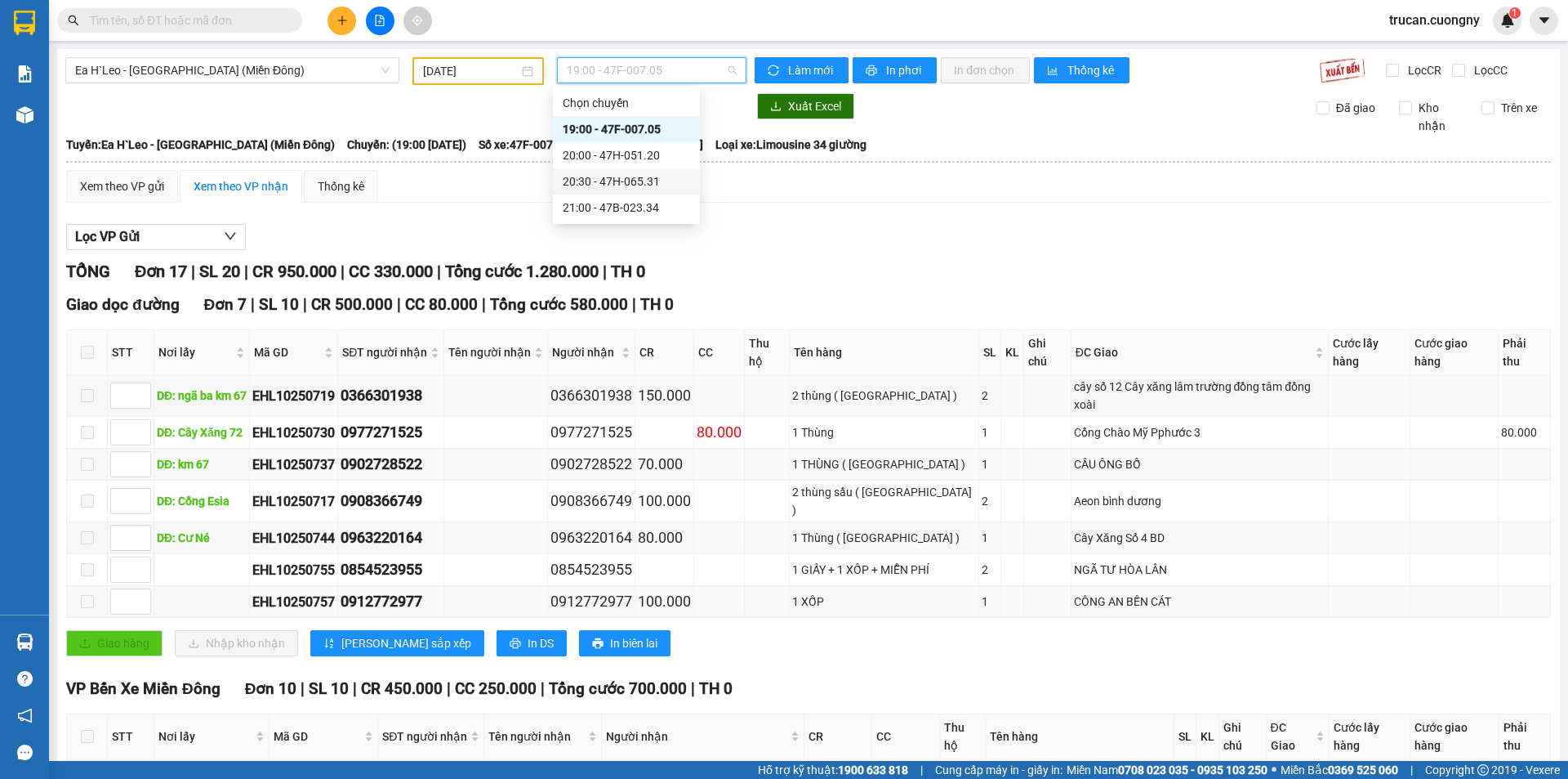
click at [624, 177] on div "20:30 - 47H-065.31" at bounding box center [626, 181] width 128 height 18
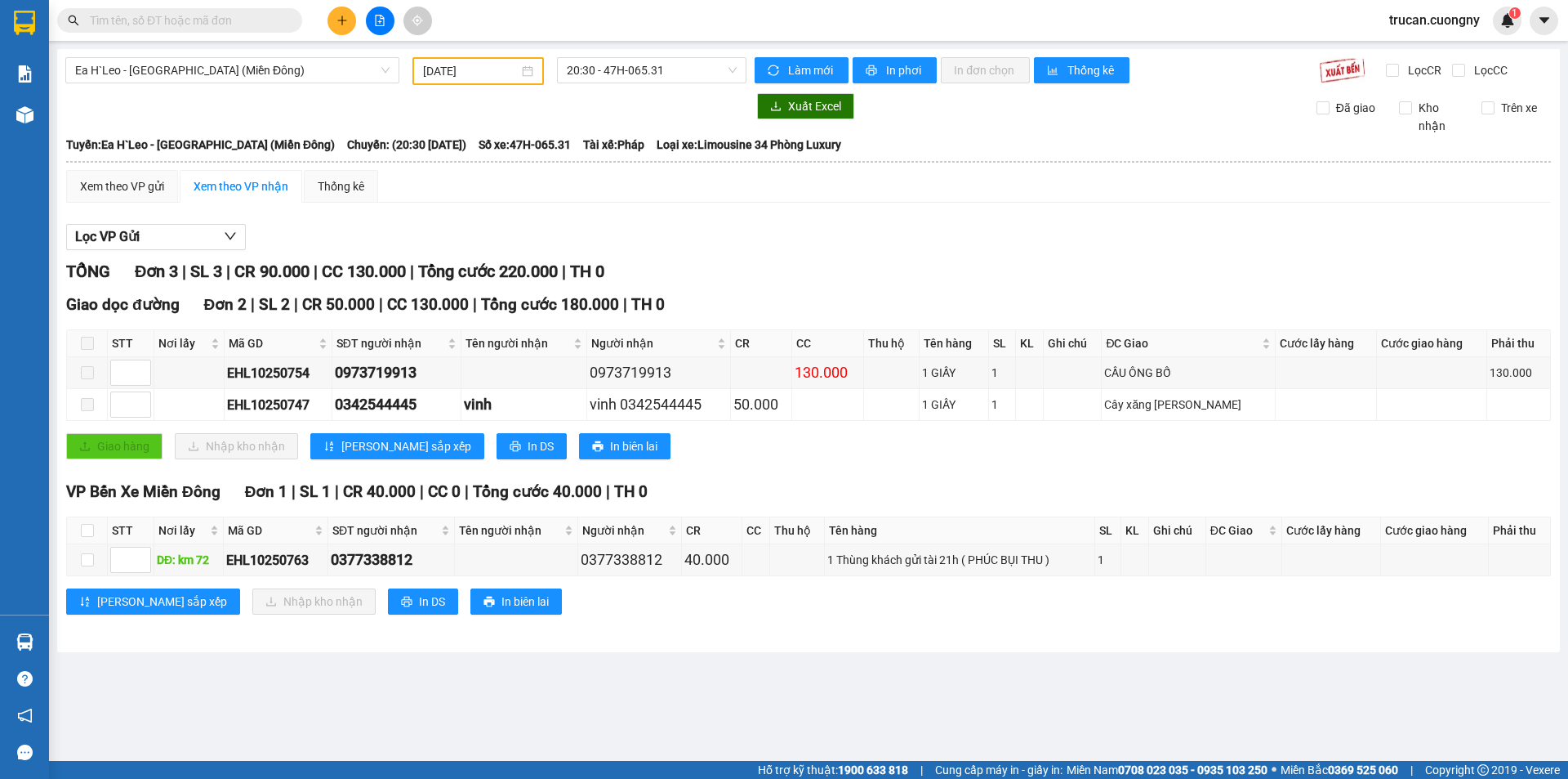
click at [207, 216] on div "Xem theo VP gửi Xem theo VP nhận Thống kê Lọc VP Gửi TỔNG Đơn 3 | SL 3 | CR 90…" at bounding box center [807, 403] width 1484 height 465
click at [207, 216] on div "Lọc VP Gửi TỔNG Đơn 3 | SL 3 | CR 90.000 | CC 130.000 | Tổng cước 220.000 | TH…" at bounding box center [807, 425] width 1484 height 419
drag, startPoint x: 207, startPoint y: 216, endPoint x: 614, endPoint y: 216, distance: 407.0
click at [614, 216] on div "Lọc VP Gửi TỔNG Đơn 3 | SL 3 | CR 90.000 | CC 130.000 | Tổng cước 220.000 | TH…" at bounding box center [807, 425] width 1484 height 419
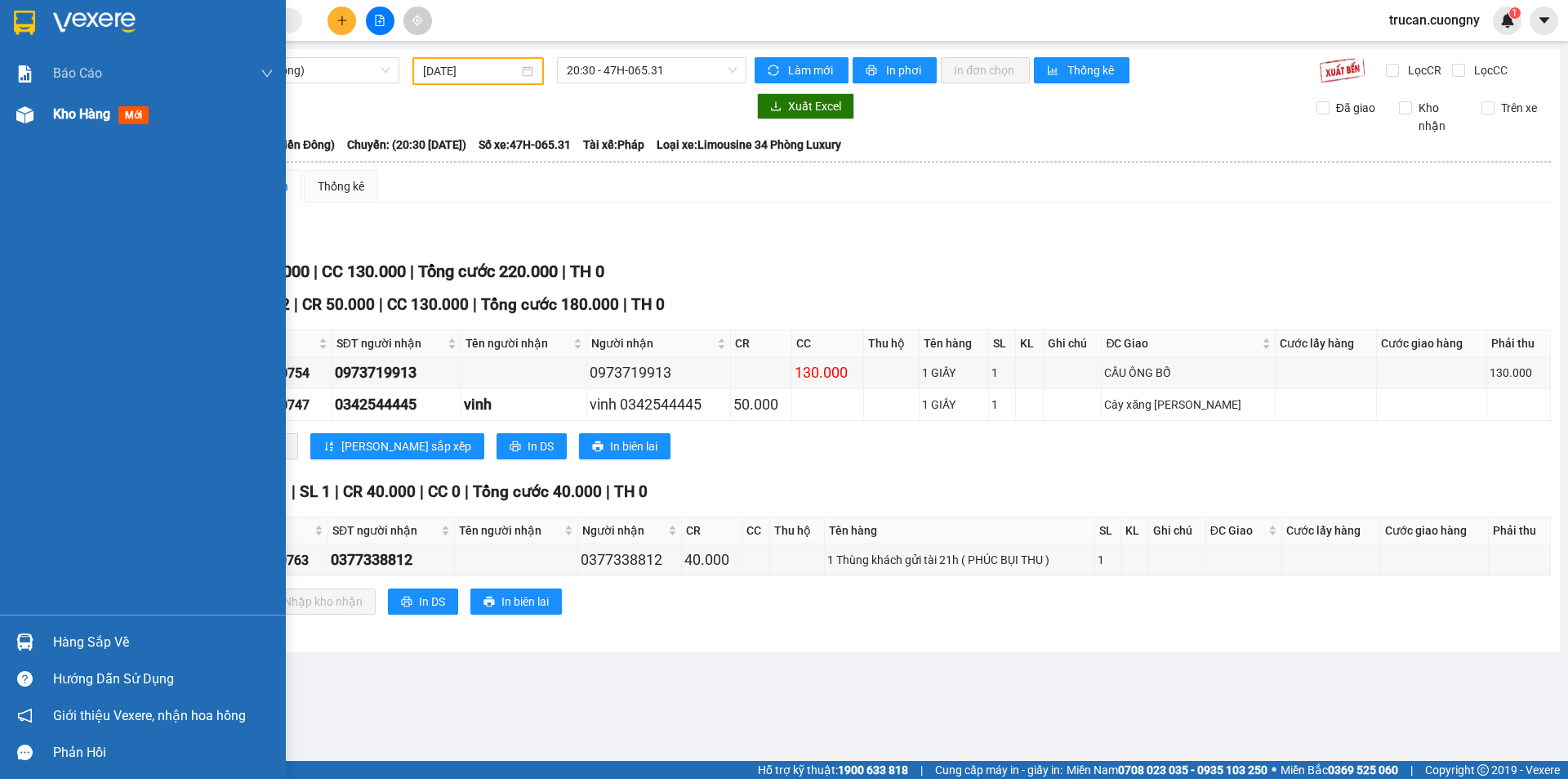
click at [58, 123] on div "Kho hàng mới" at bounding box center [104, 113] width 102 height 21
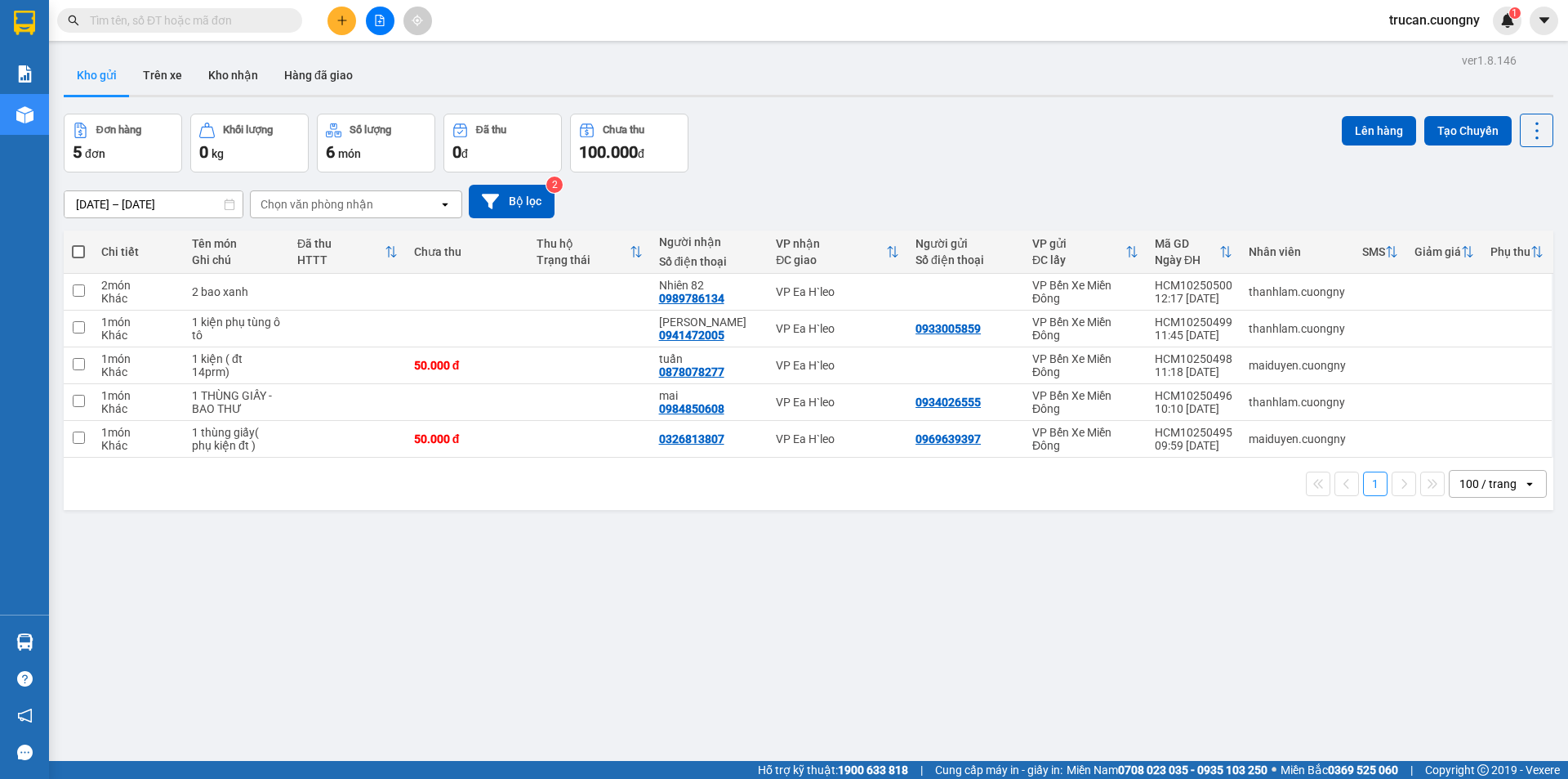
click at [346, 681] on div "ver 1.8.146 Kho gửi Trên xe Kho nhận Hàng đã giao Đơn hàng 5 đơn Khối lượng 0 k…" at bounding box center [808, 438] width 1502 height 779
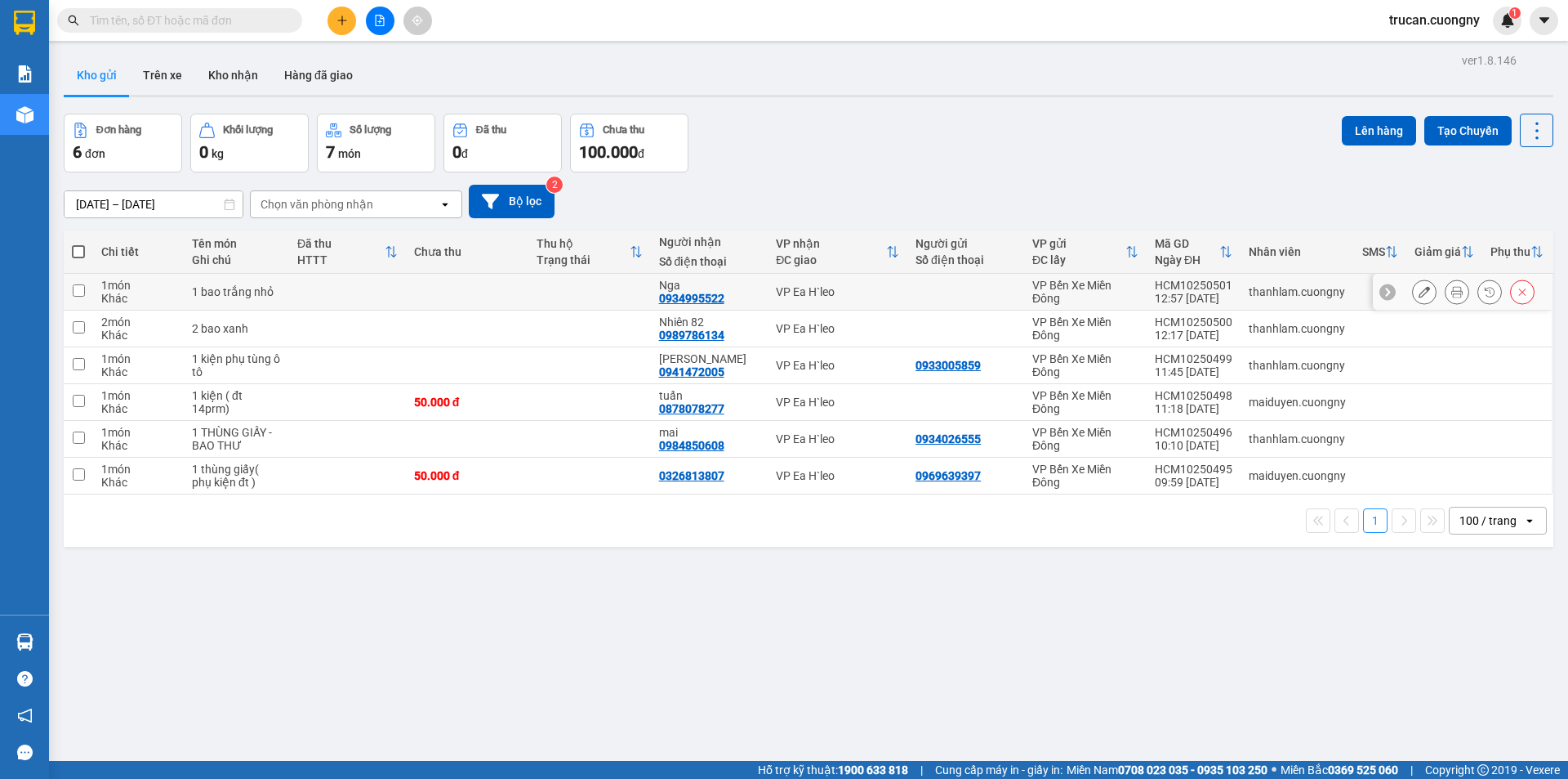
click at [1451, 295] on icon at bounding box center [1456, 292] width 12 height 12
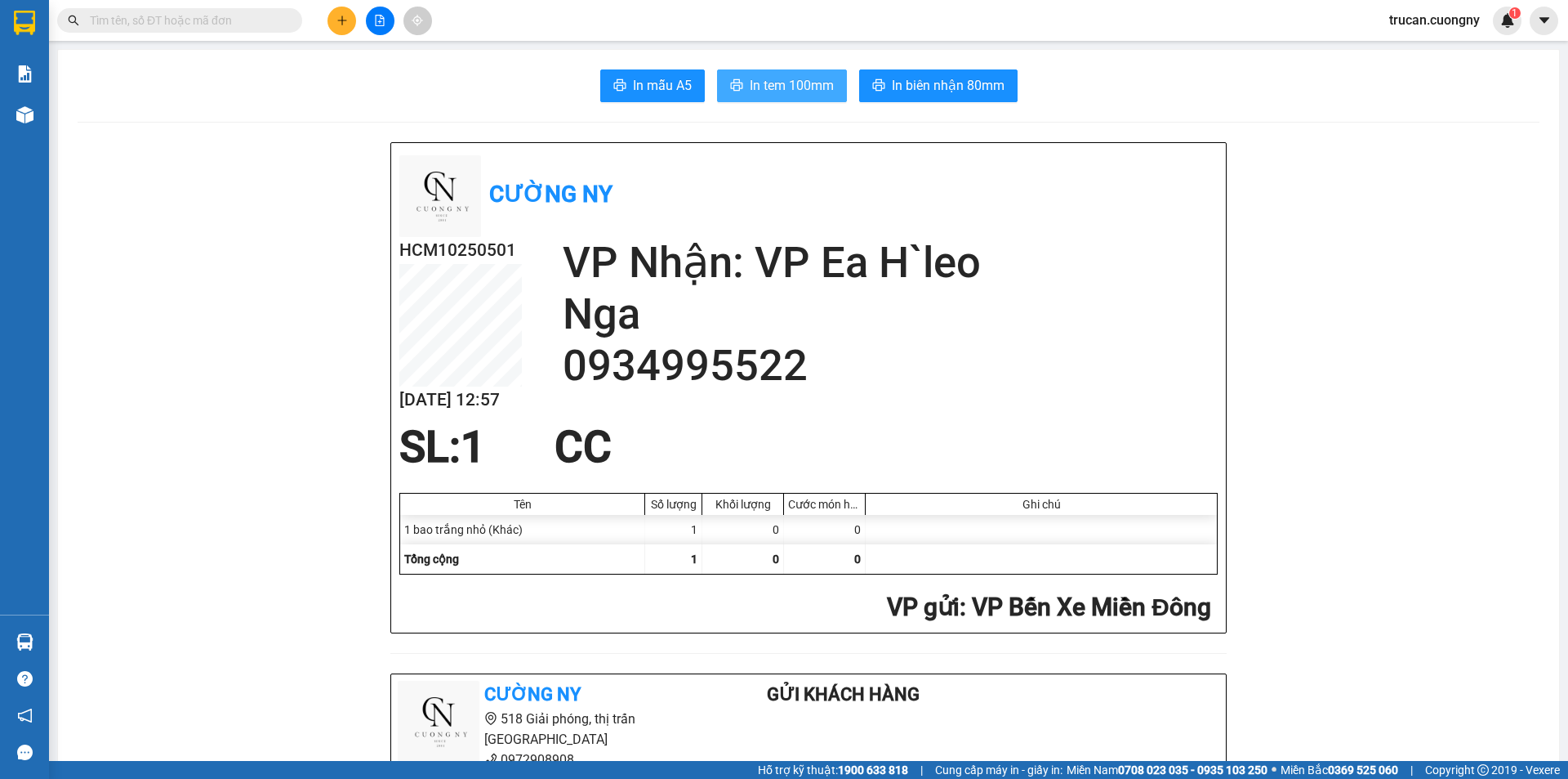
click at [803, 93] on span "In tem 100mm" at bounding box center [791, 85] width 84 height 21
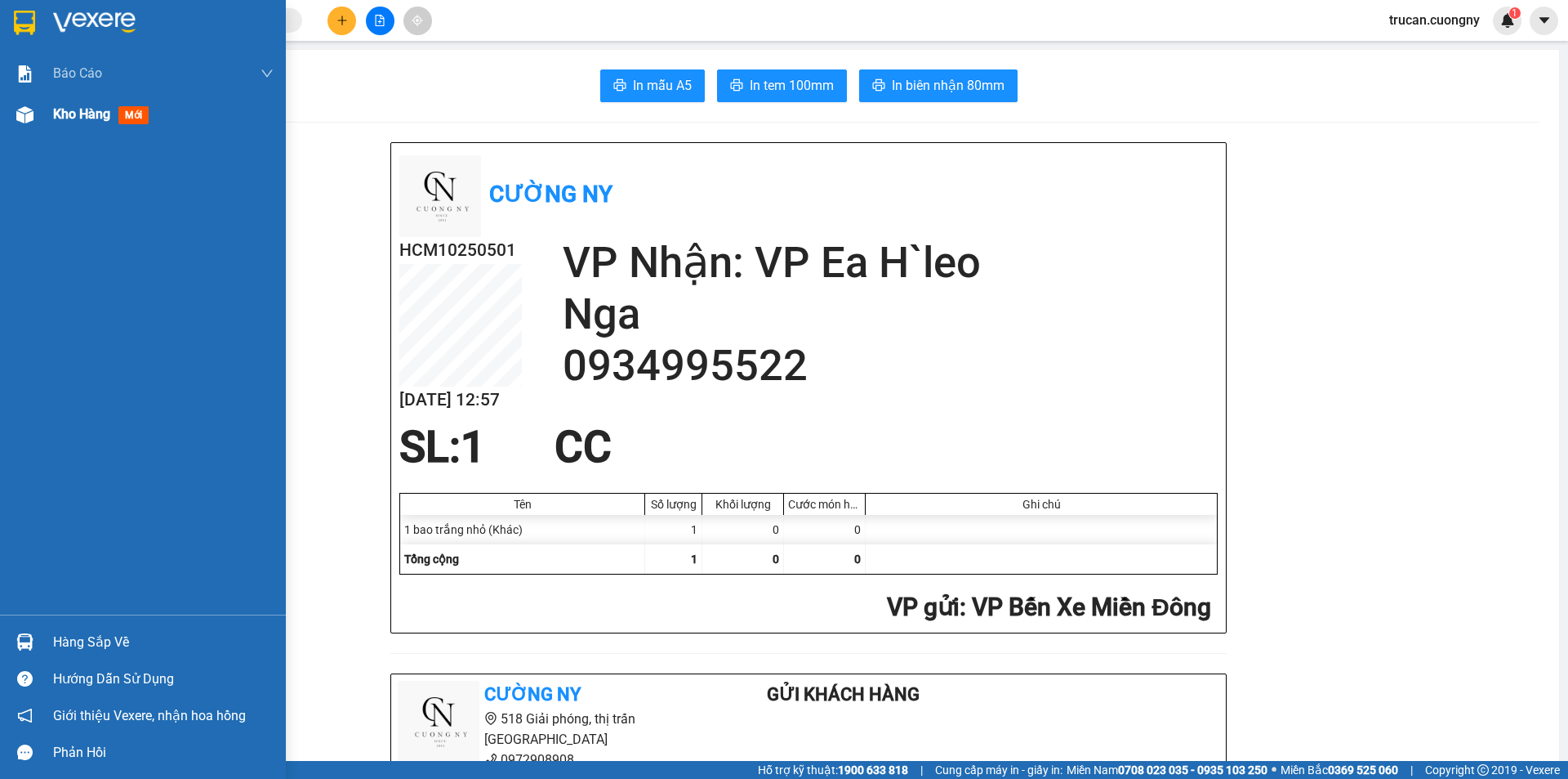
click at [64, 116] on span "Kho hàng" at bounding box center [82, 113] width 58 height 15
